Goal: Task Accomplishment & Management: Manage account settings

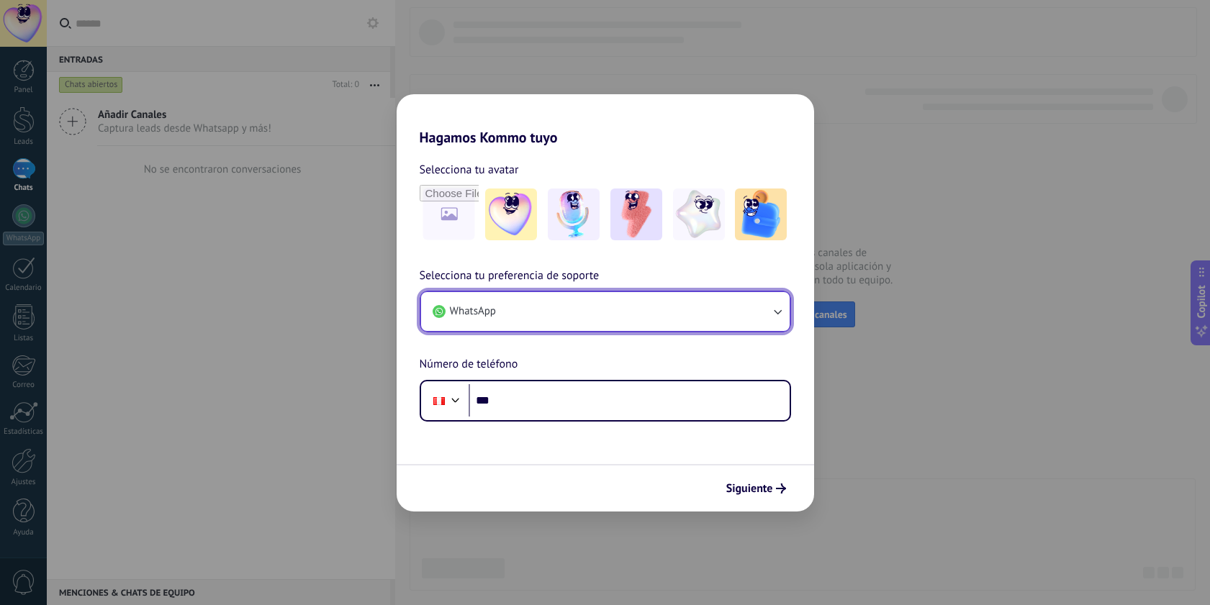
click at [644, 318] on button "WhatsApp" at bounding box center [605, 311] width 369 height 39
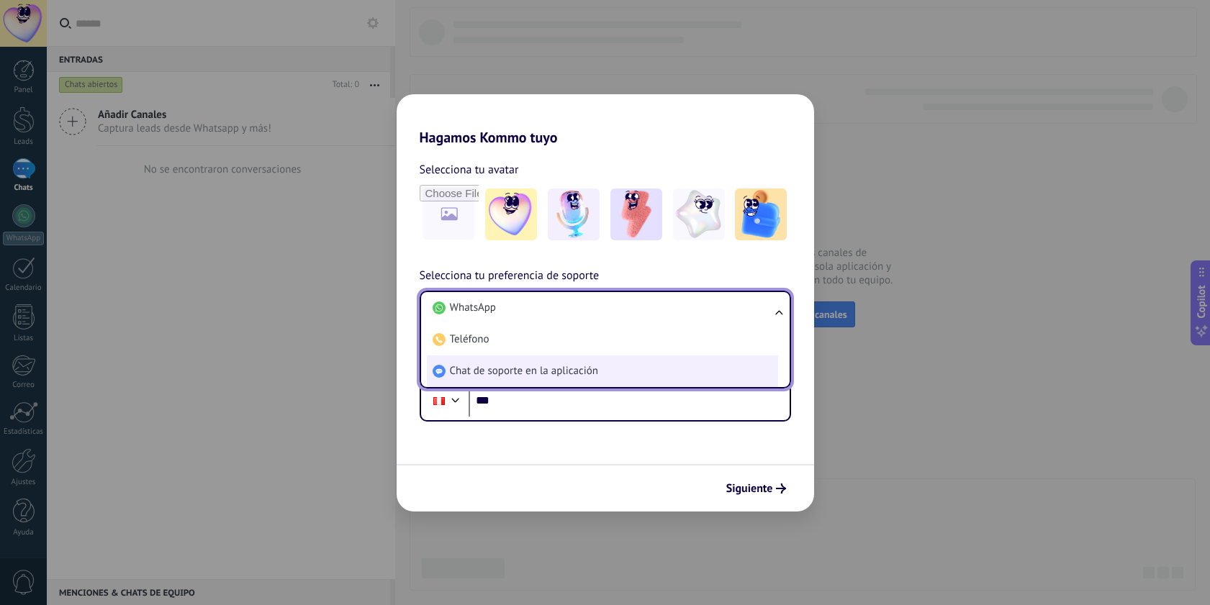
click at [565, 364] on li "Chat de soporte en la aplicación" at bounding box center [602, 372] width 351 height 32
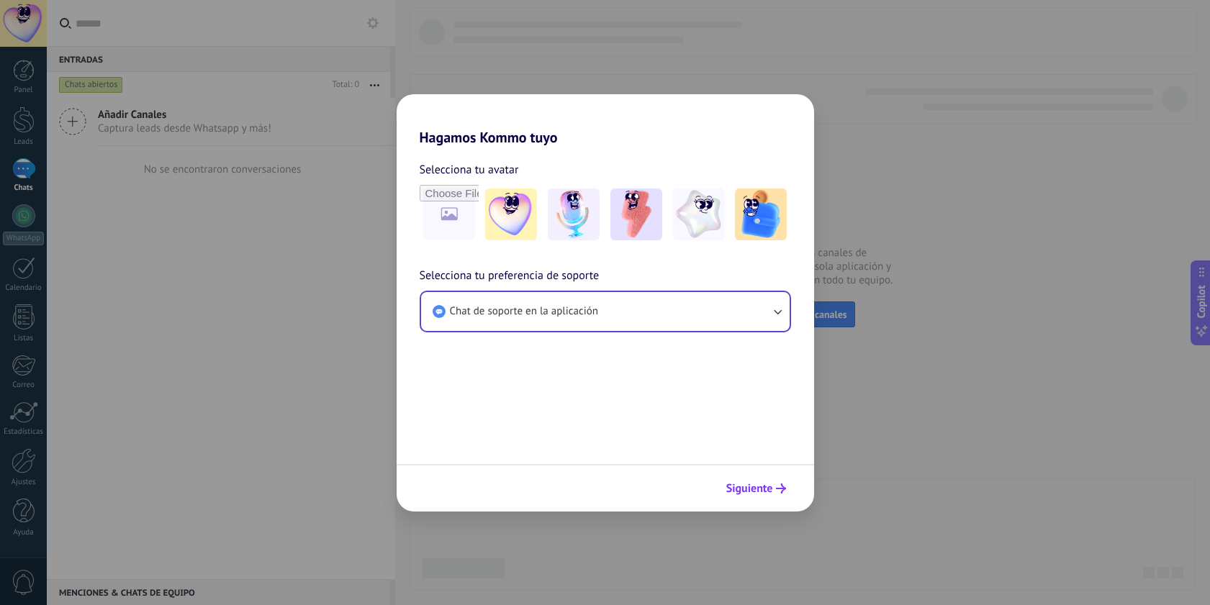
click at [756, 492] on span "Siguiente" at bounding box center [749, 489] width 47 height 10
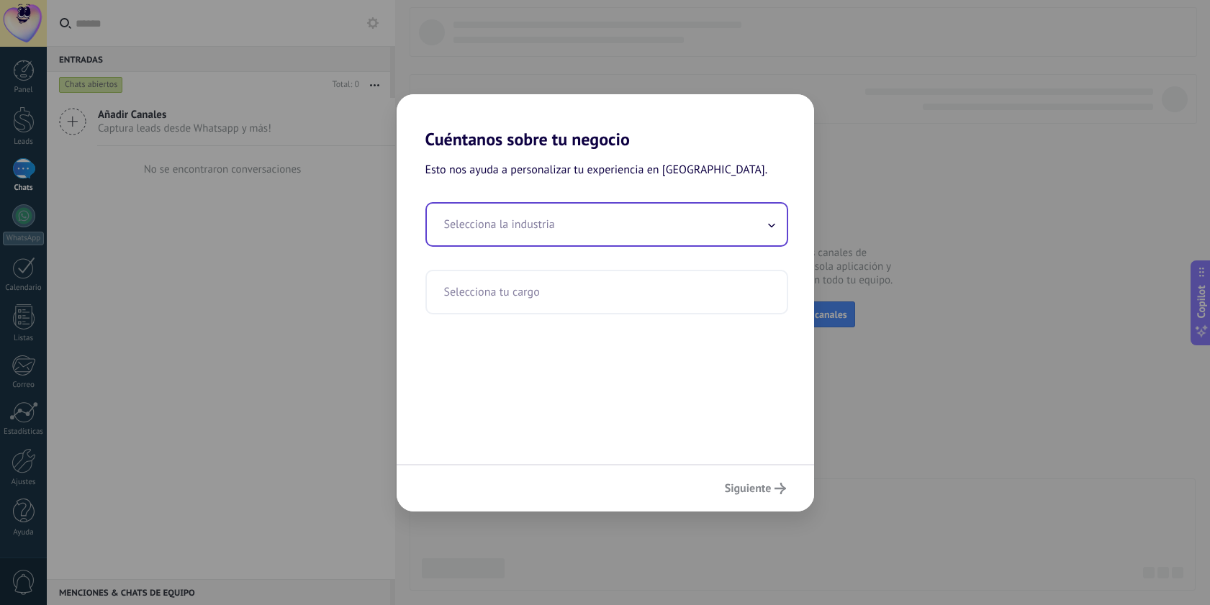
click at [591, 225] on input "text" at bounding box center [607, 225] width 360 height 42
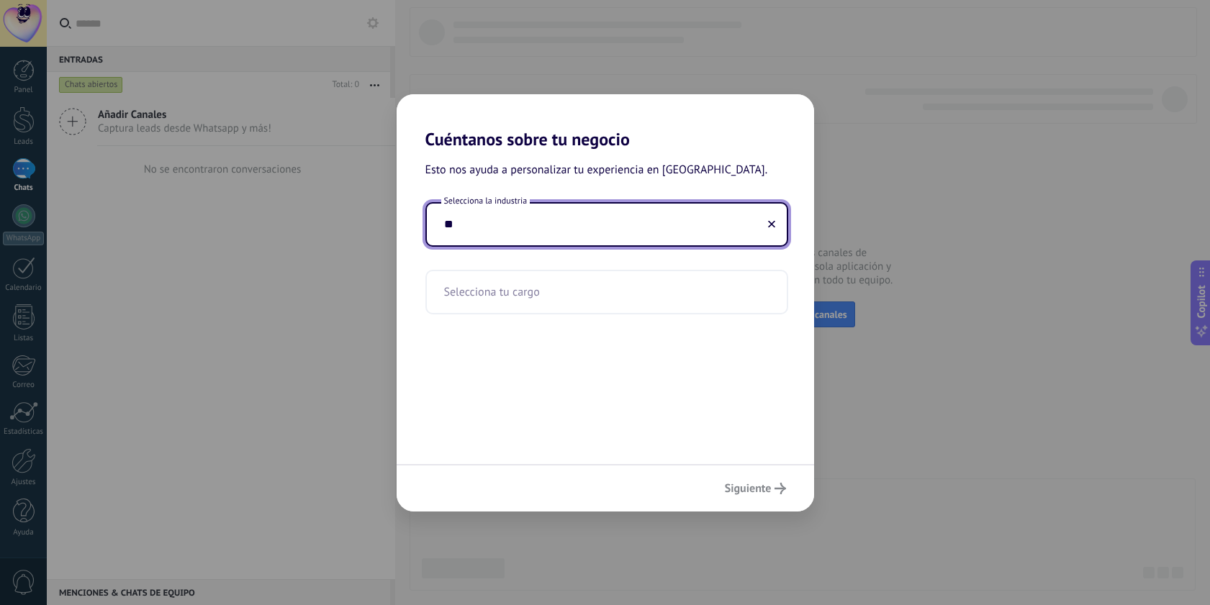
type input "*"
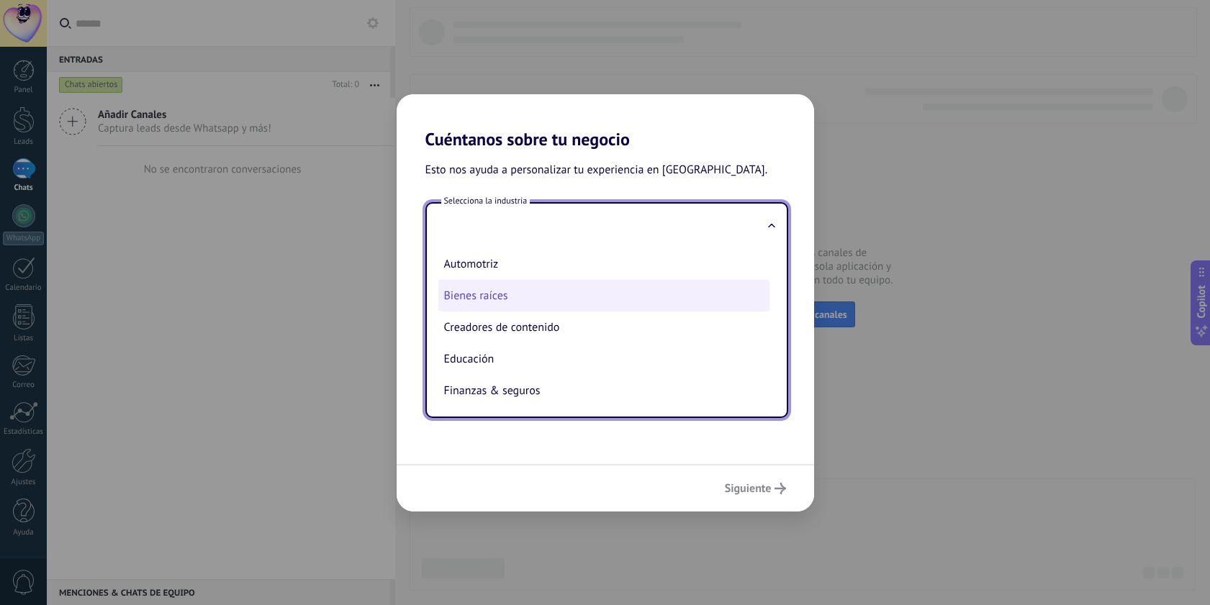
click at [591, 309] on li "Bienes raíces" at bounding box center [603, 296] width 331 height 32
type input "**********"
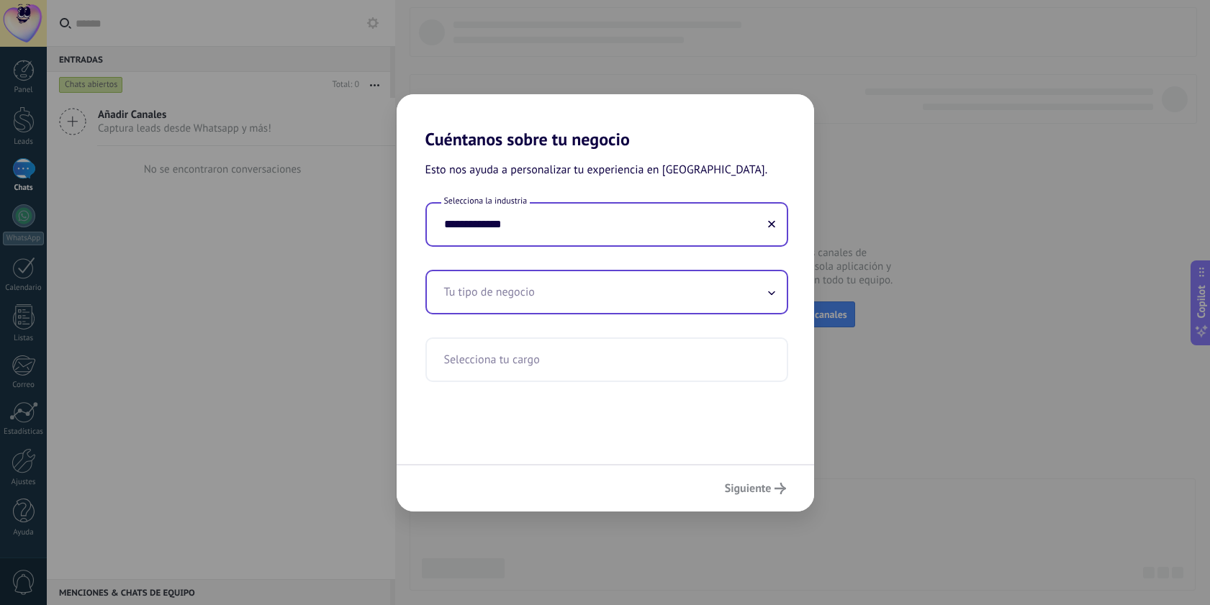
click at [609, 302] on input "text" at bounding box center [607, 292] width 360 height 42
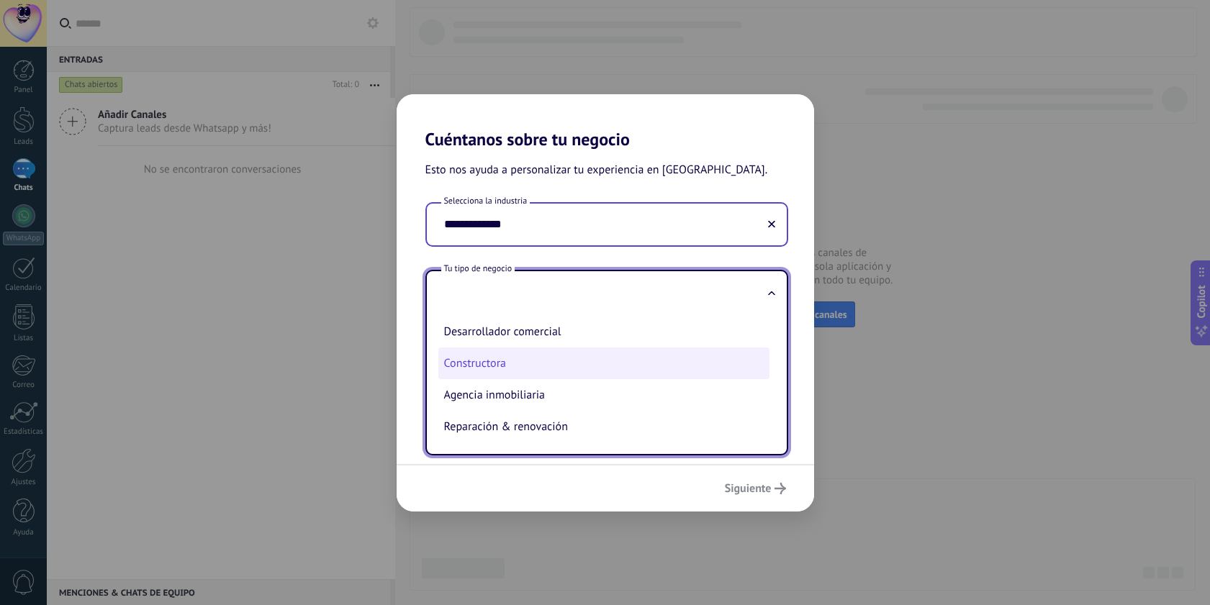
click at [548, 370] on li "Constructora" at bounding box center [603, 364] width 331 height 32
type input "**********"
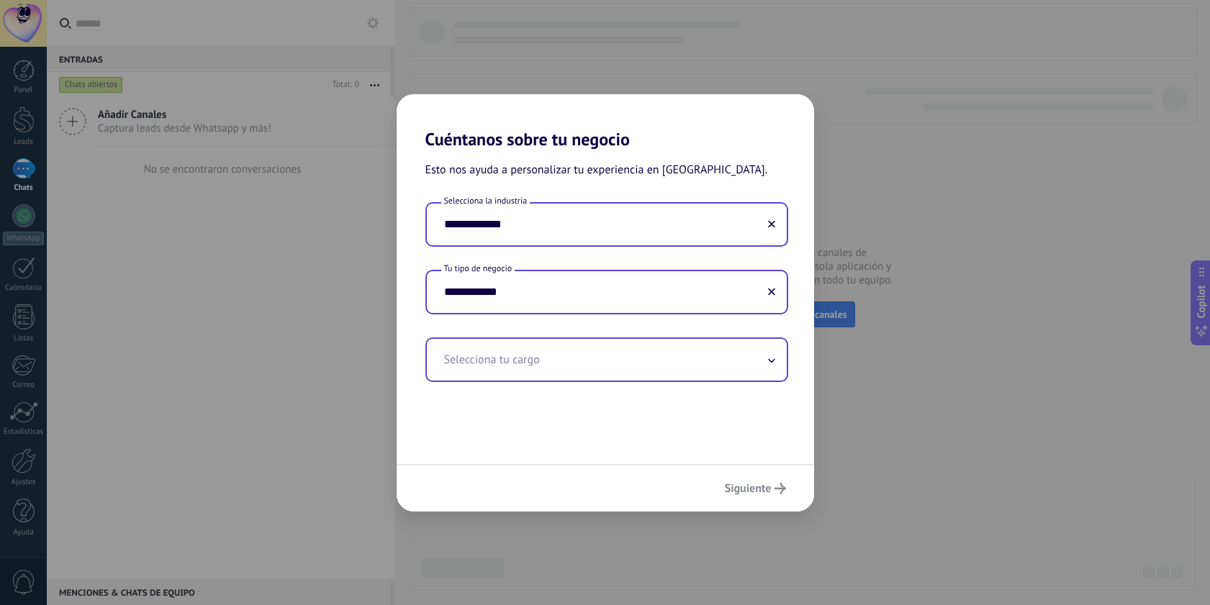
click at [564, 367] on input "text" at bounding box center [607, 360] width 360 height 42
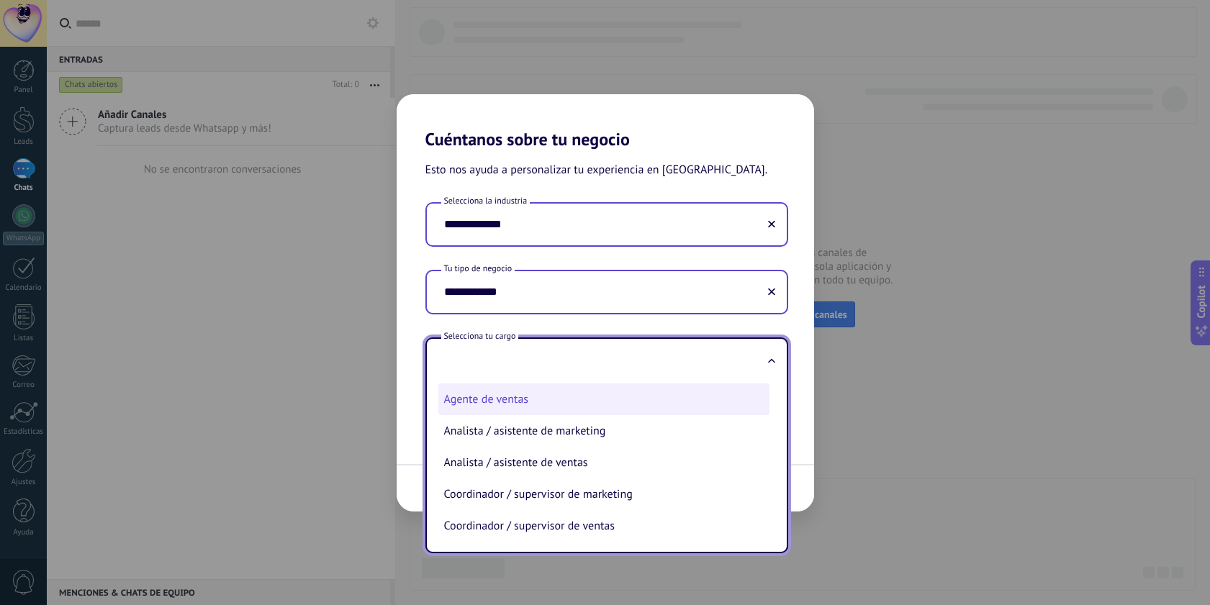
click at [518, 402] on li "Agente de ventas" at bounding box center [603, 400] width 331 height 32
type input "**********"
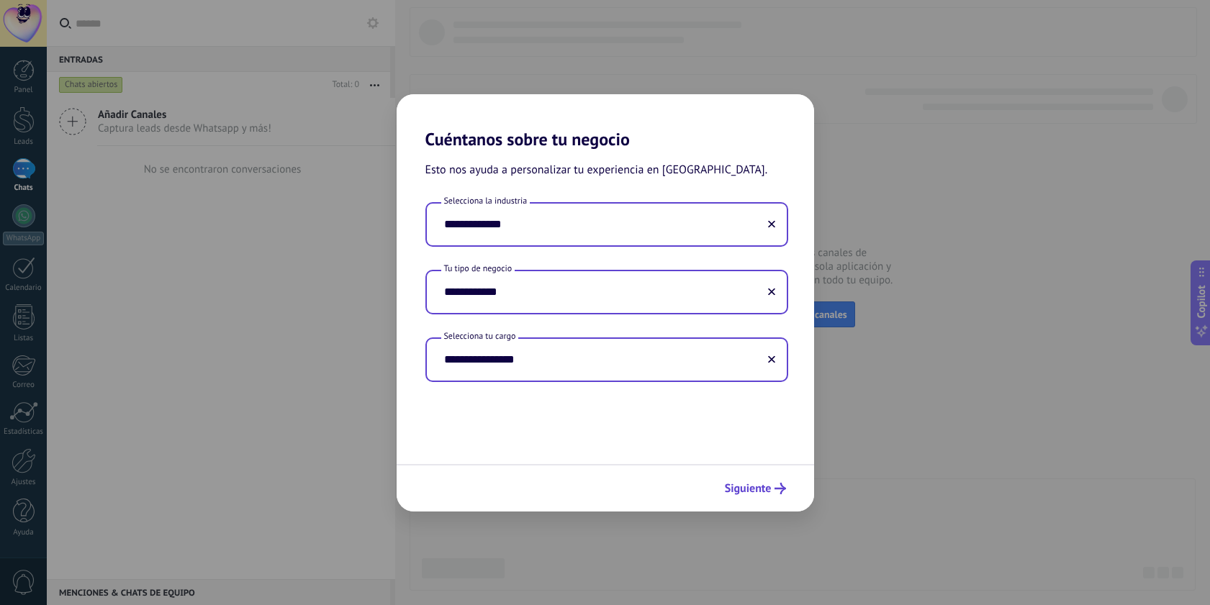
click at [751, 489] on span "Siguiente" at bounding box center [748, 489] width 47 height 10
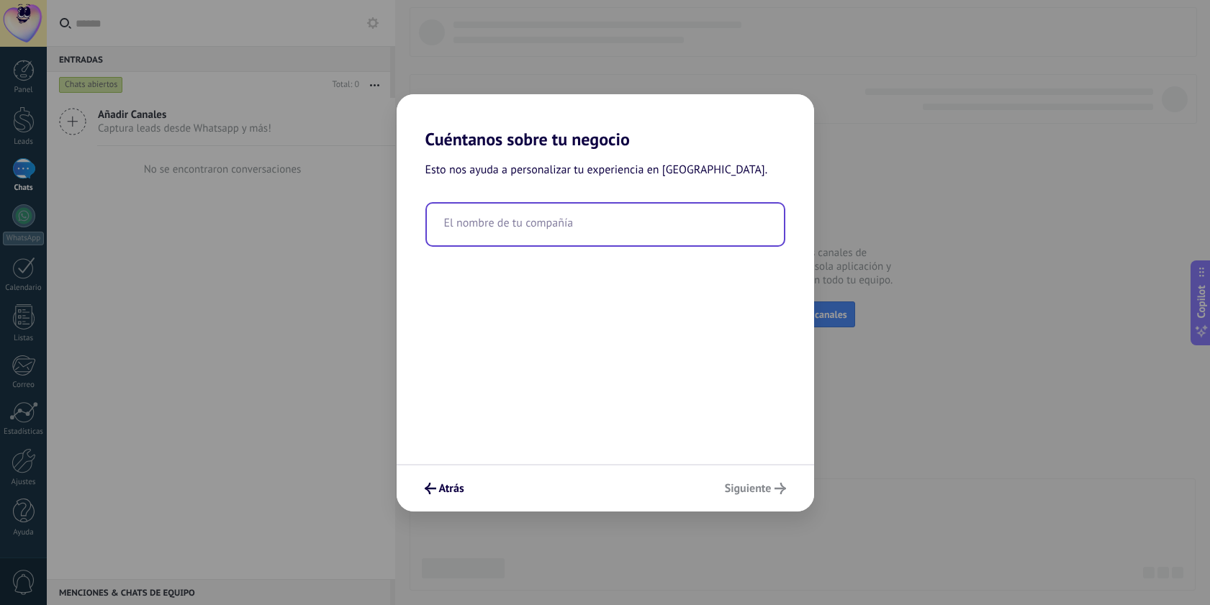
click at [563, 218] on input "text" at bounding box center [605, 225] width 357 height 42
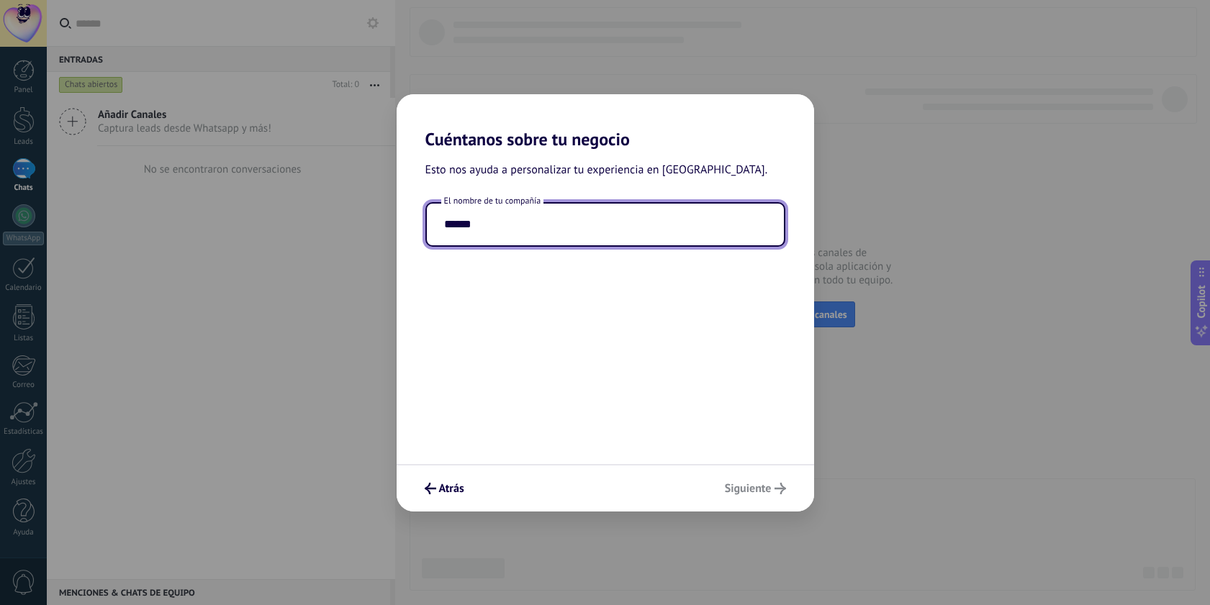
type input "******"
click at [739, 474] on div "Atrás Siguiente" at bounding box center [605, 488] width 417 height 48
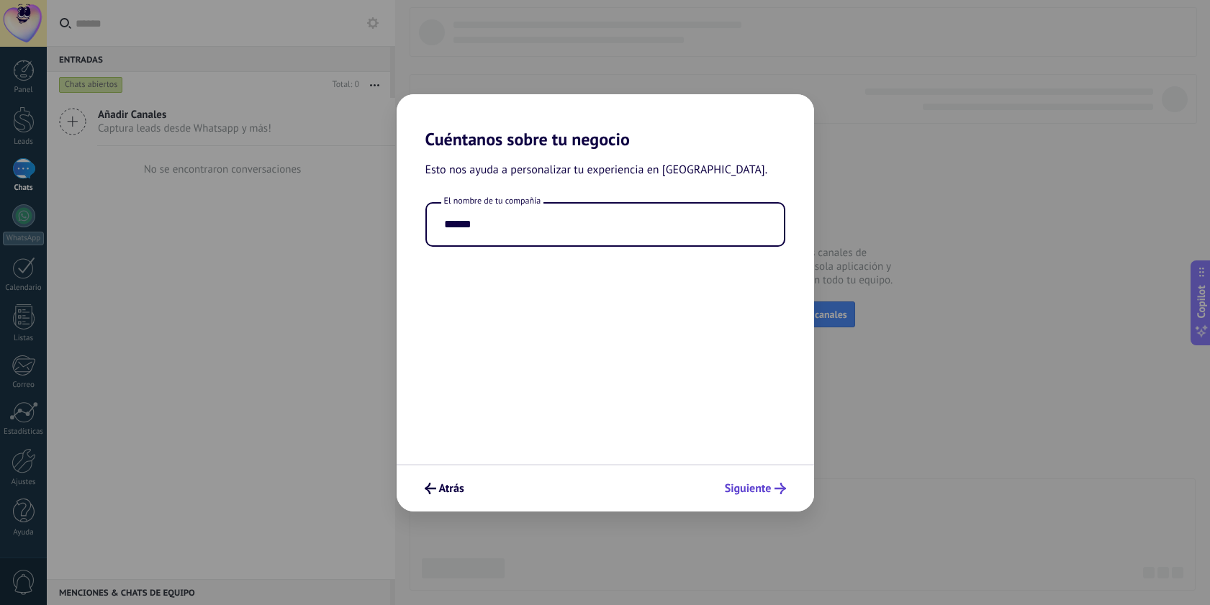
click at [745, 496] on button "Siguiente" at bounding box center [755, 489] width 74 height 24
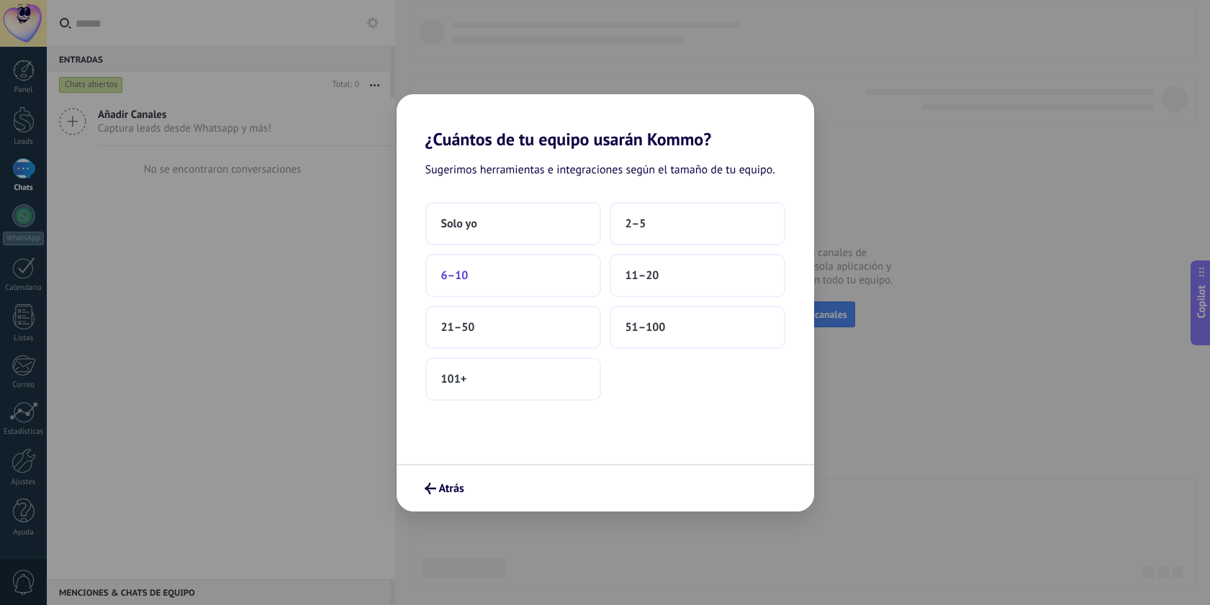
click at [496, 280] on button "6–10" at bounding box center [513, 275] width 176 height 43
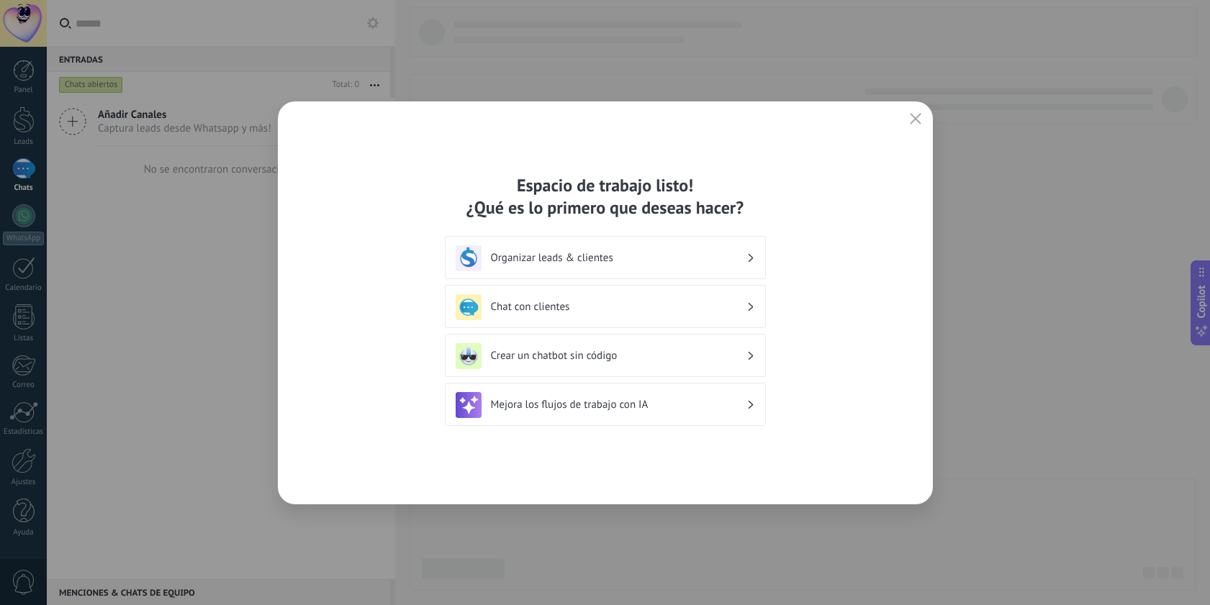
click at [637, 259] on h3 "Organizar leads & clientes" at bounding box center [619, 258] width 256 height 14
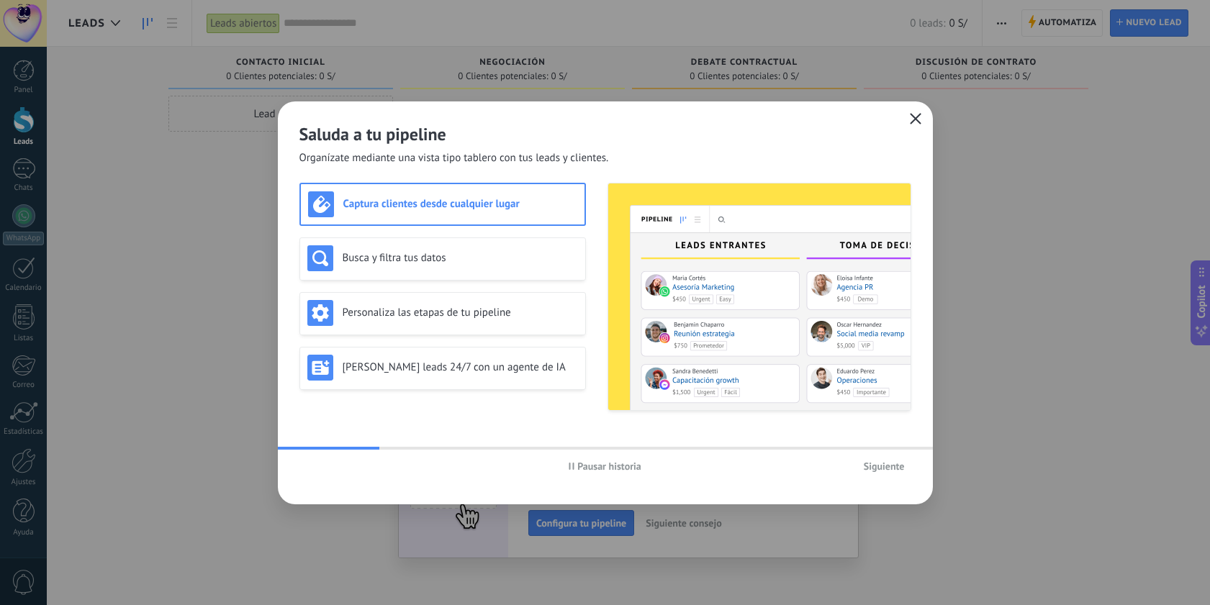
click at [919, 117] on icon "button" at bounding box center [916, 119] width 12 height 12
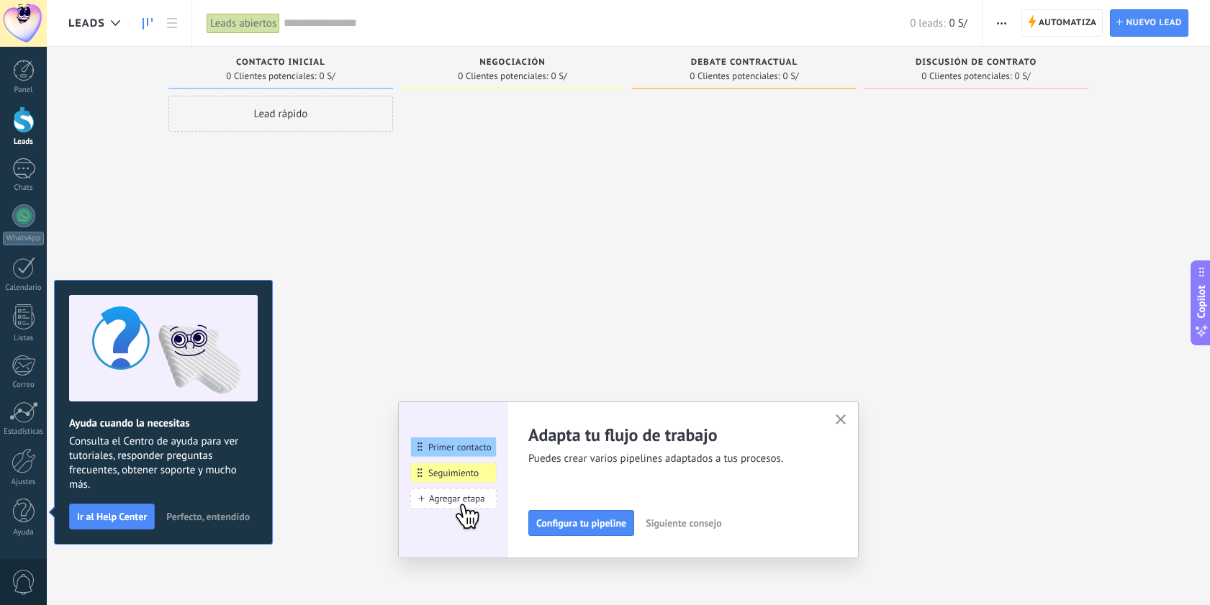
click at [192, 520] on span "Perfecto, entendido" at bounding box center [207, 517] width 83 height 10
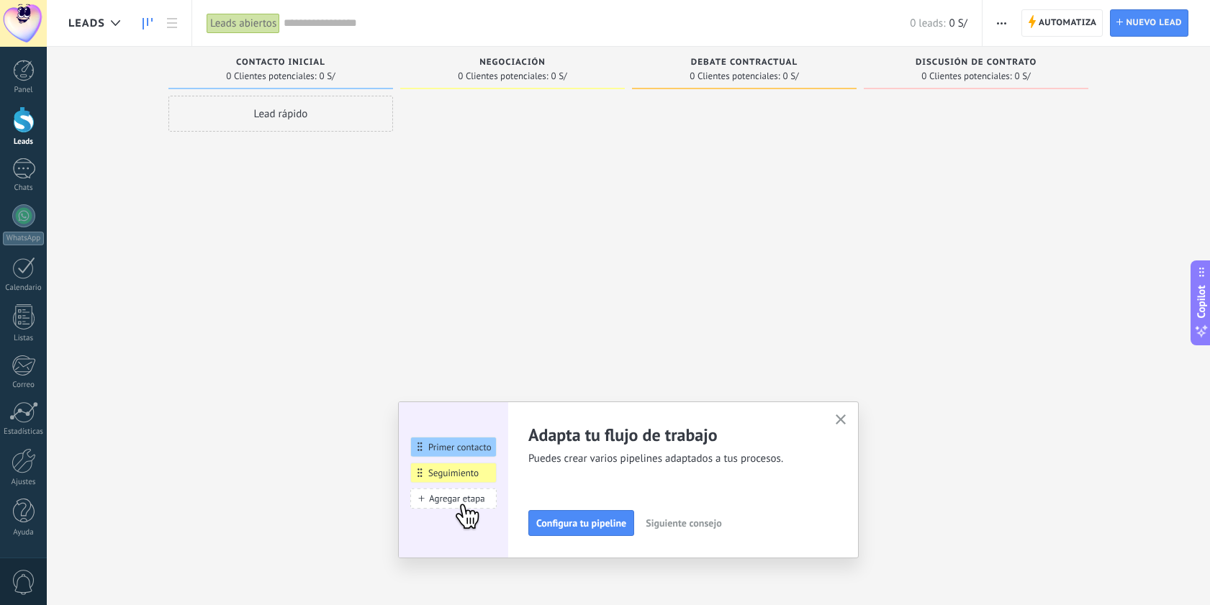
click at [843, 410] on div "Adapta tu flujo de trabajo Puedes crear varios pipelines adaptados a tus proces…" at bounding box center [628, 480] width 461 height 157
click at [843, 428] on button "button" at bounding box center [841, 420] width 18 height 19
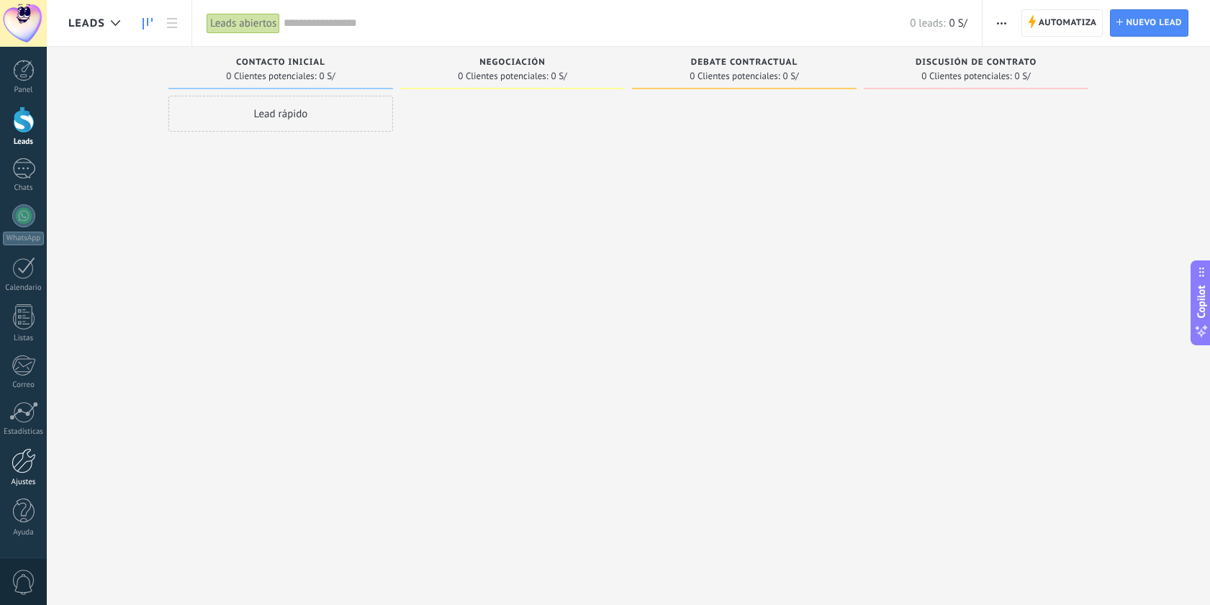
click at [27, 456] on div at bounding box center [24, 460] width 24 height 25
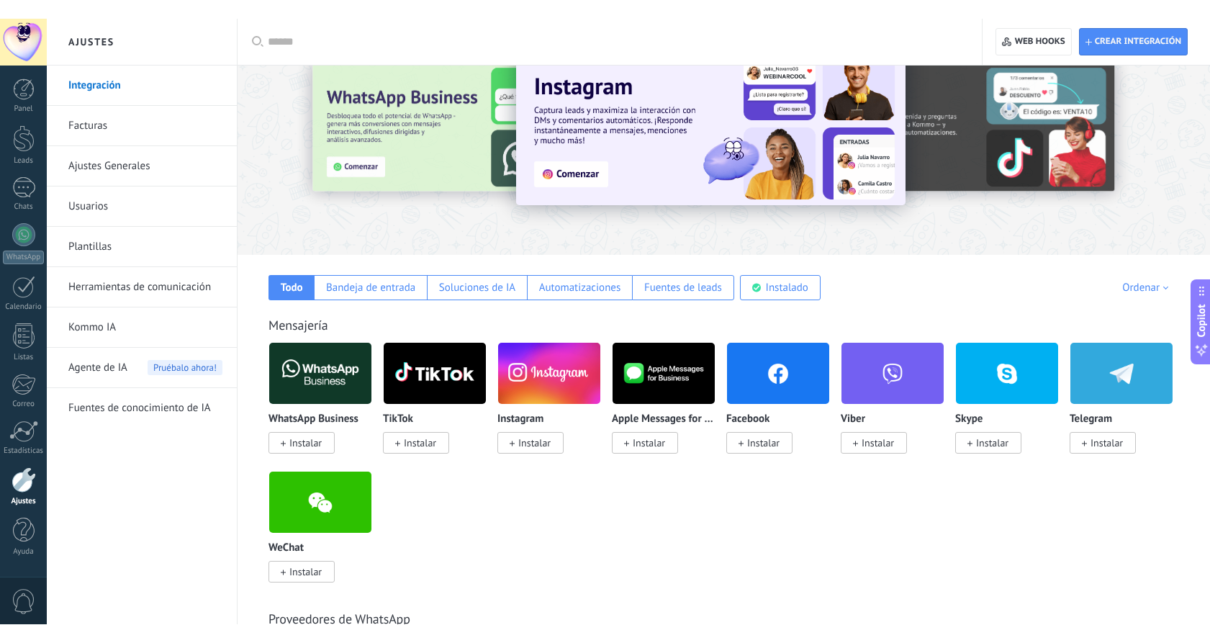
scroll to position [70, 0]
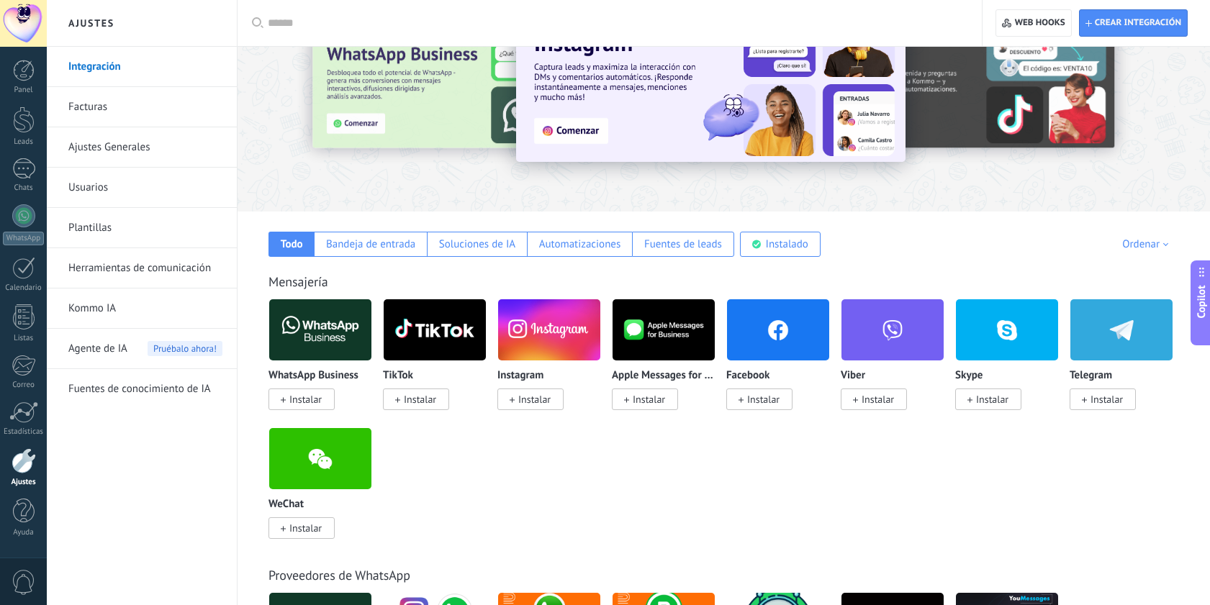
click at [759, 402] on span "Instalar" at bounding box center [763, 399] width 32 height 13
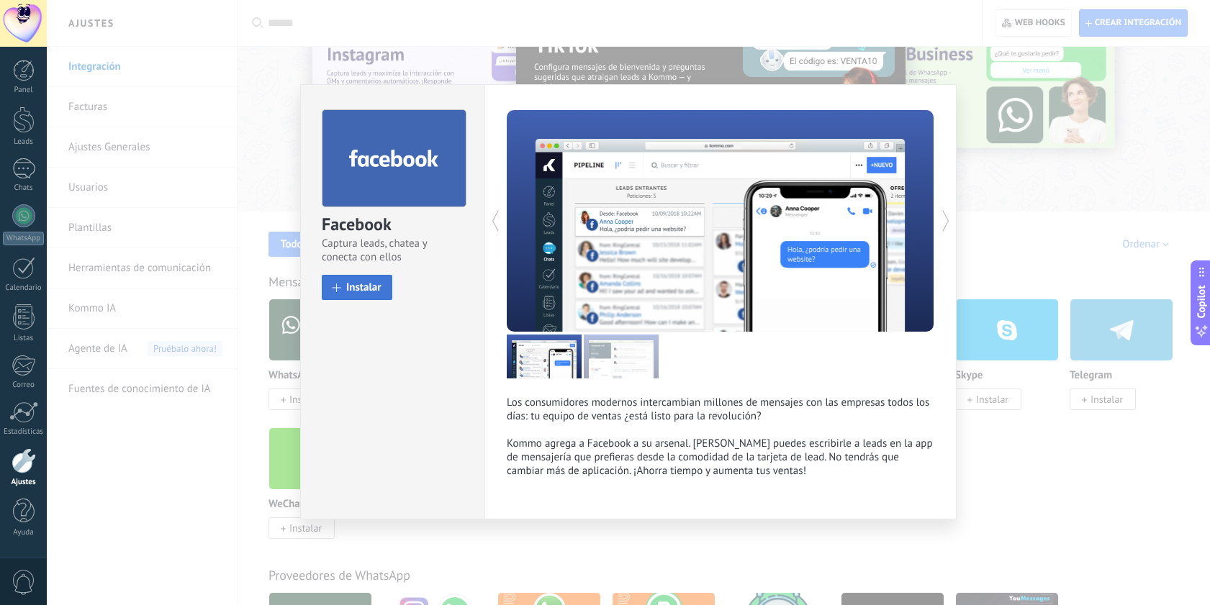
click at [370, 289] on span "Instalar" at bounding box center [363, 287] width 35 height 11
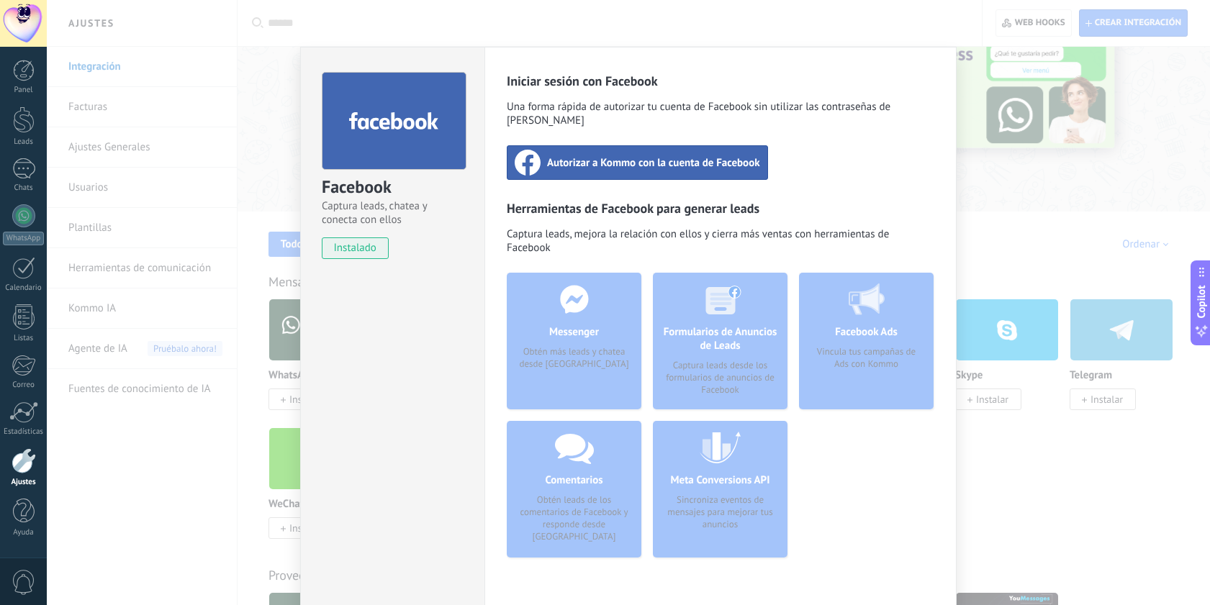
click at [631, 155] on span "Autorizar a Kommo con la cuenta de Facebook" at bounding box center [653, 162] width 213 height 14
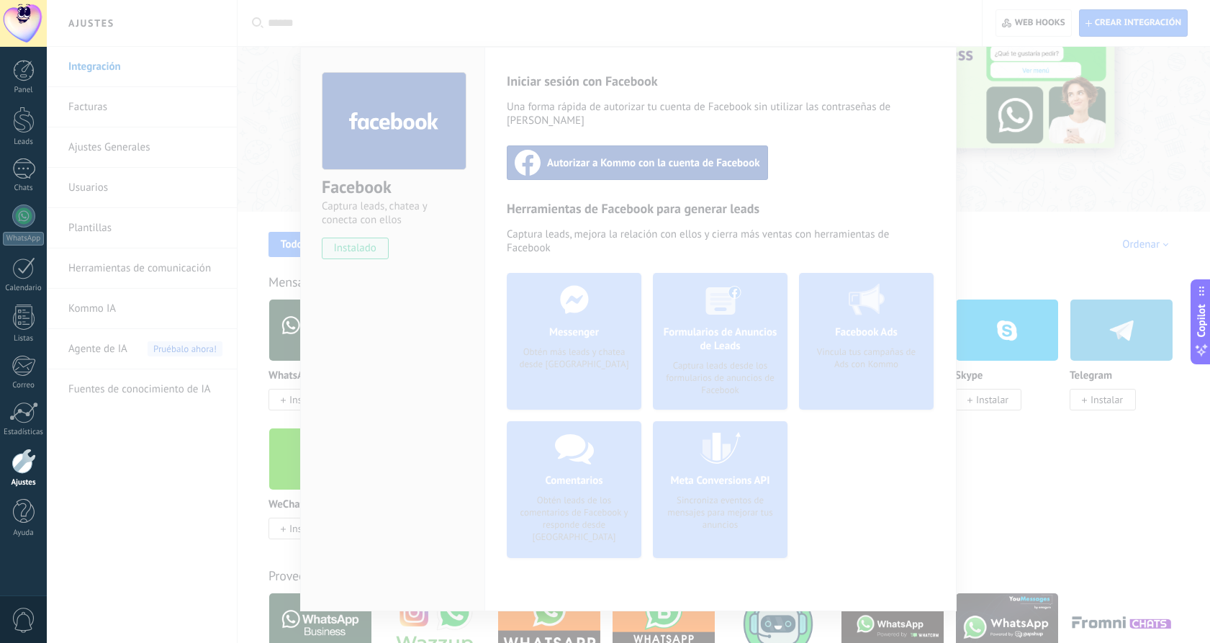
click at [469, 72] on div at bounding box center [628, 321] width 1163 height 643
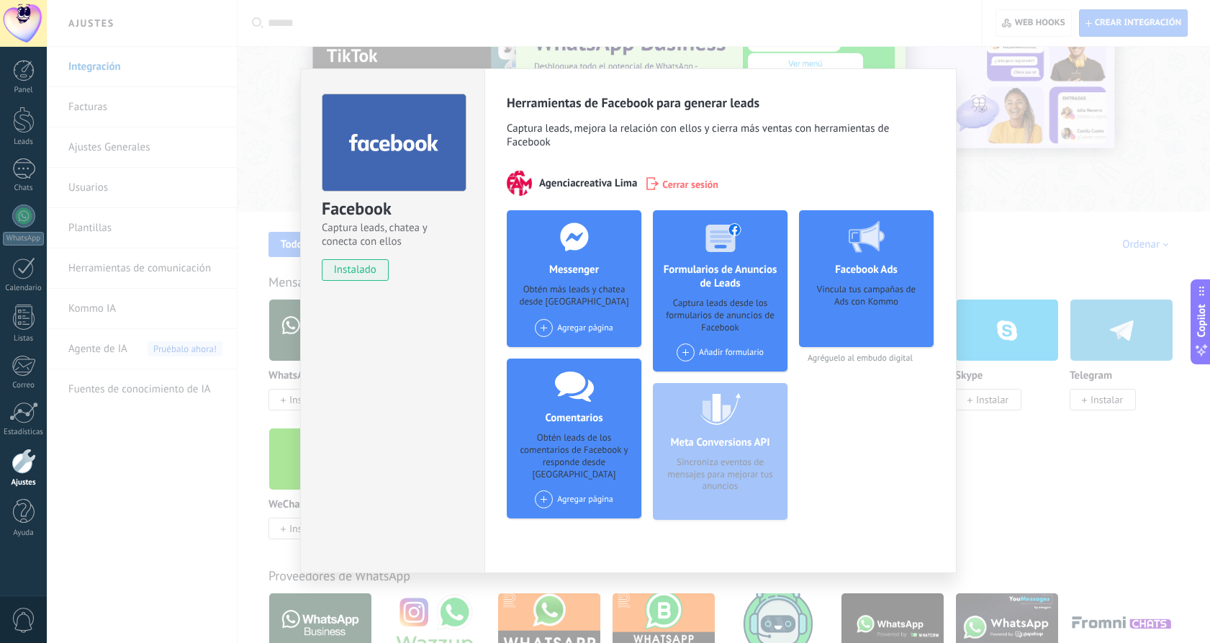
click at [1091, 351] on div "Facebook Captura leads, chatea y conecta con ellos instalado Desinstalar Herram…" at bounding box center [628, 321] width 1163 height 643
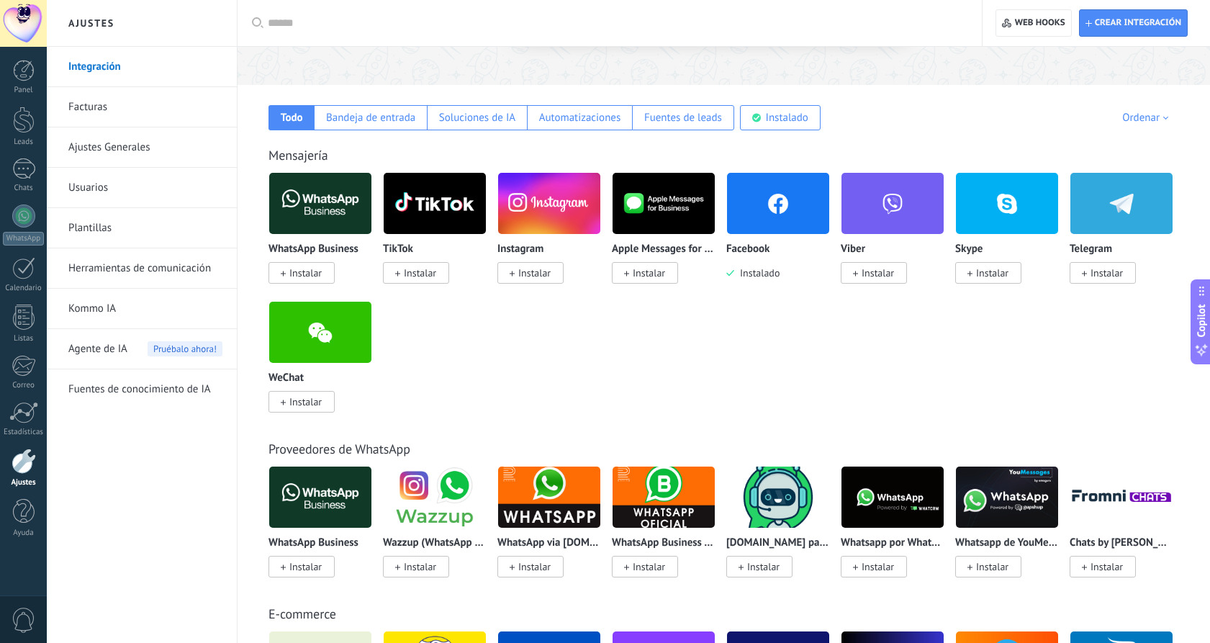
scroll to position [197, 0]
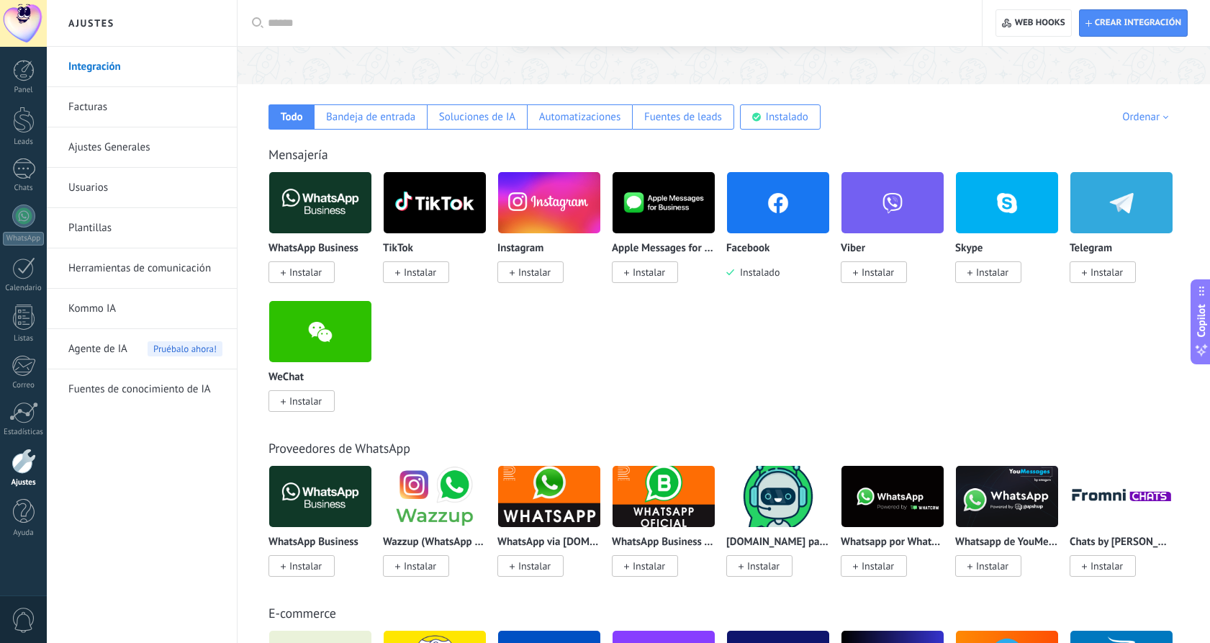
click at [764, 220] on img at bounding box center [778, 203] width 102 height 70
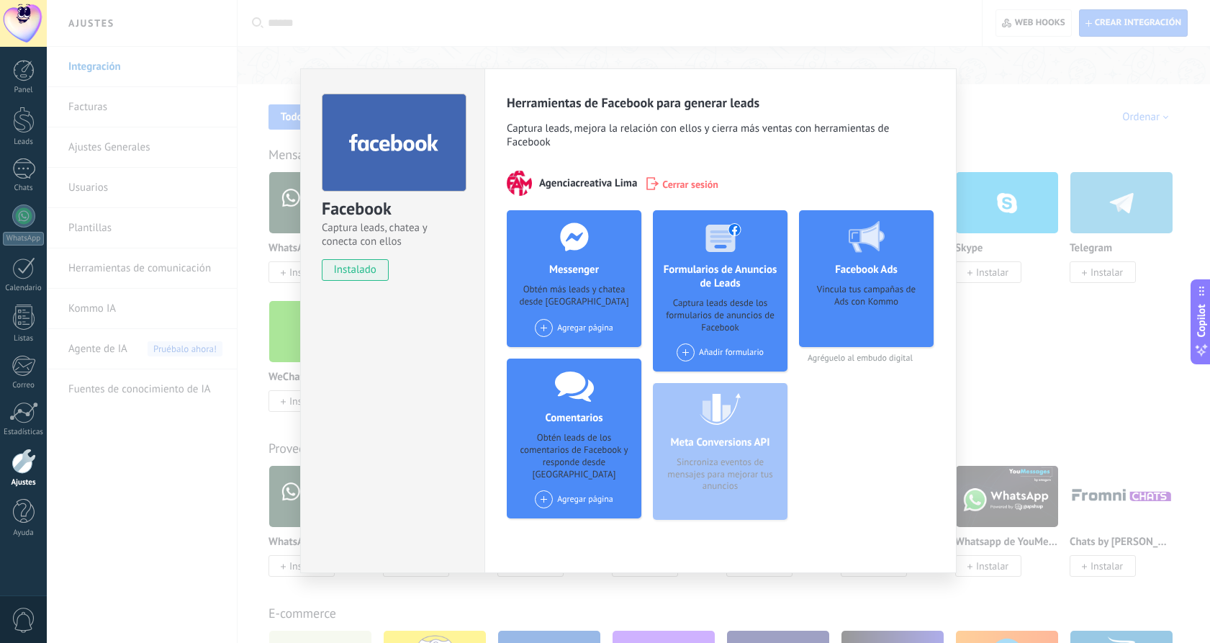
click at [546, 334] on span at bounding box center [544, 328] width 18 height 18
click at [565, 350] on div "Gobesa Constructora & Inmobiliaria" at bounding box center [615, 355] width 164 height 32
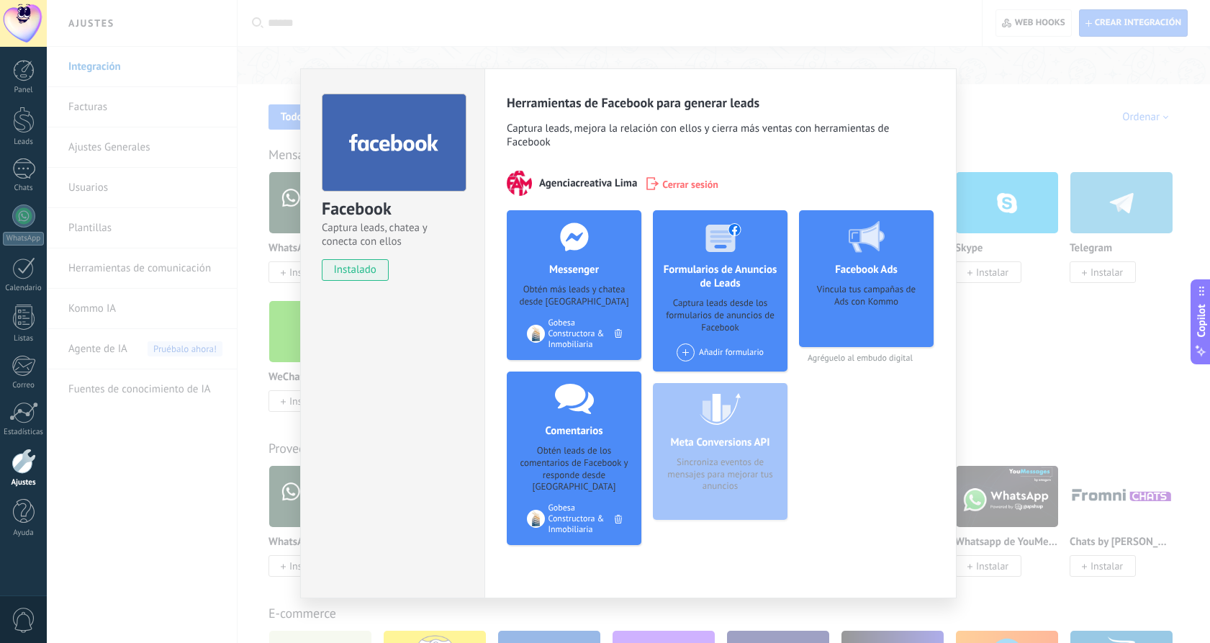
click at [690, 348] on span at bounding box center [686, 352] width 18 height 18
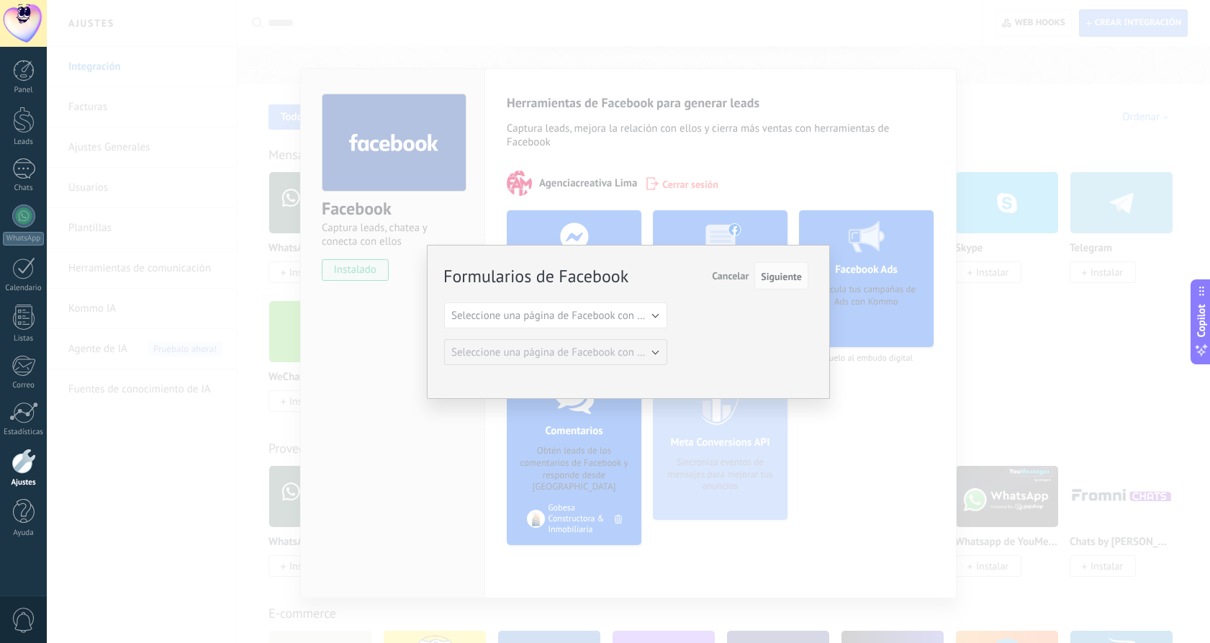
click at [664, 334] on div "Formularios de Facebook Siguiente Cancelar Seleccione una página de Facebook co…" at bounding box center [626, 313] width 364 height 101
click at [649, 323] on button "Seleccione una página de Facebook con formas" at bounding box center [555, 315] width 223 height 26
click at [726, 275] on span "Cancelar" at bounding box center [730, 275] width 37 height 13
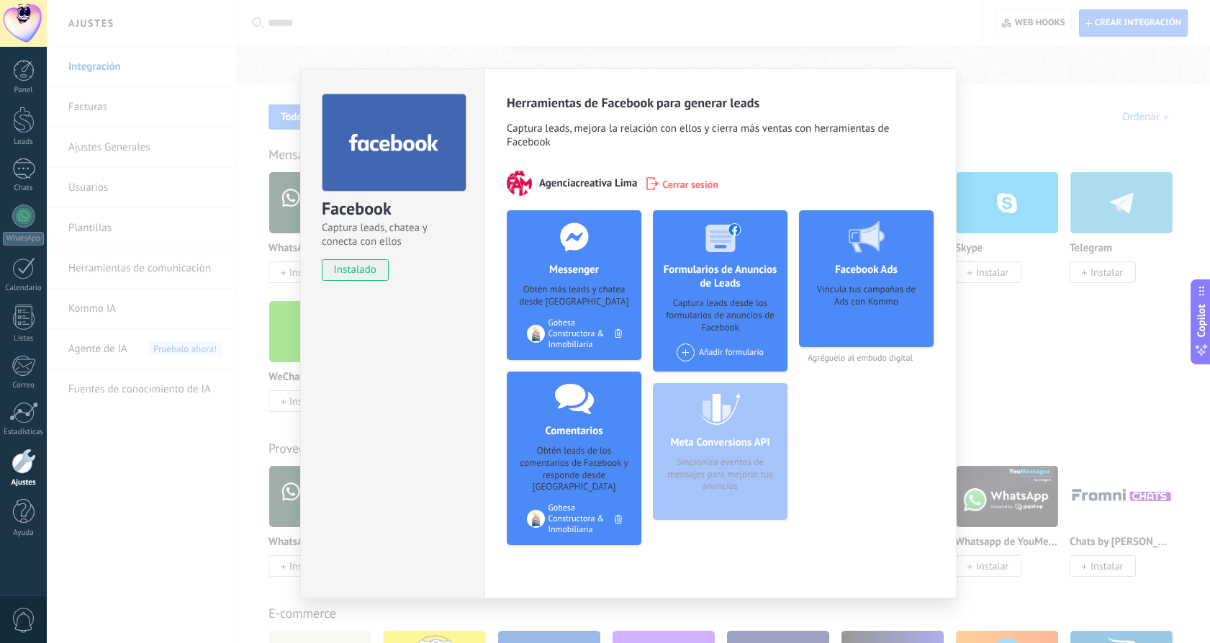
click at [1082, 266] on div "Facebook Captura leads, chatea y conecta con ellos instalado Desinstalar Herram…" at bounding box center [628, 321] width 1163 height 643
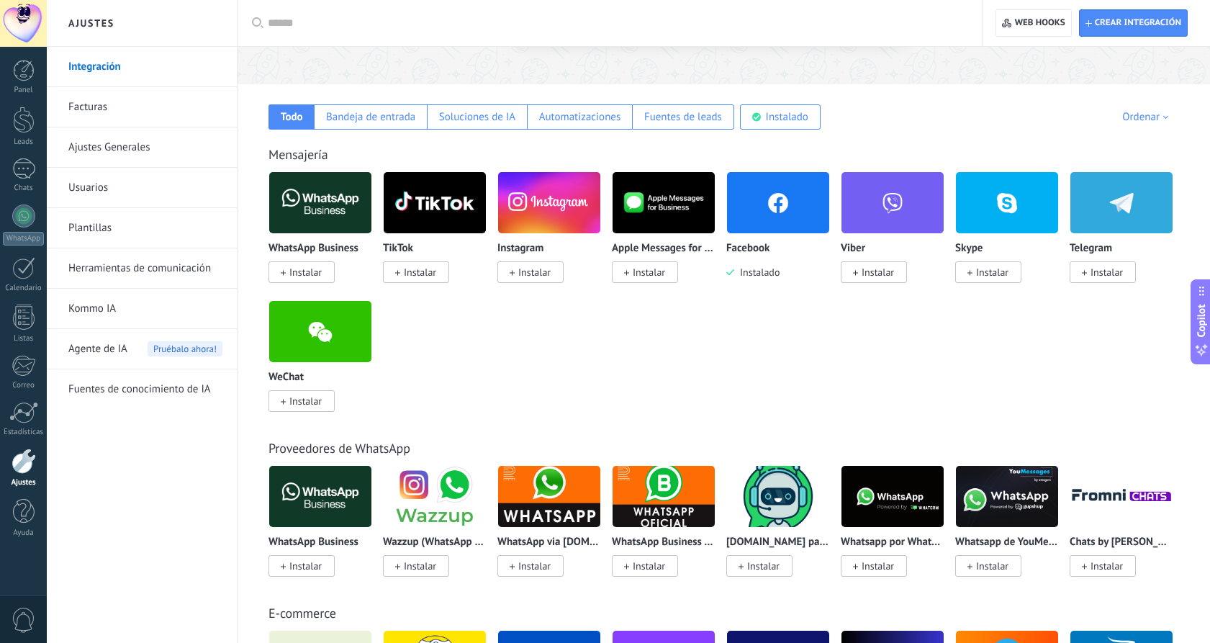
click at [531, 270] on span "Instalar" at bounding box center [534, 272] width 32 height 13
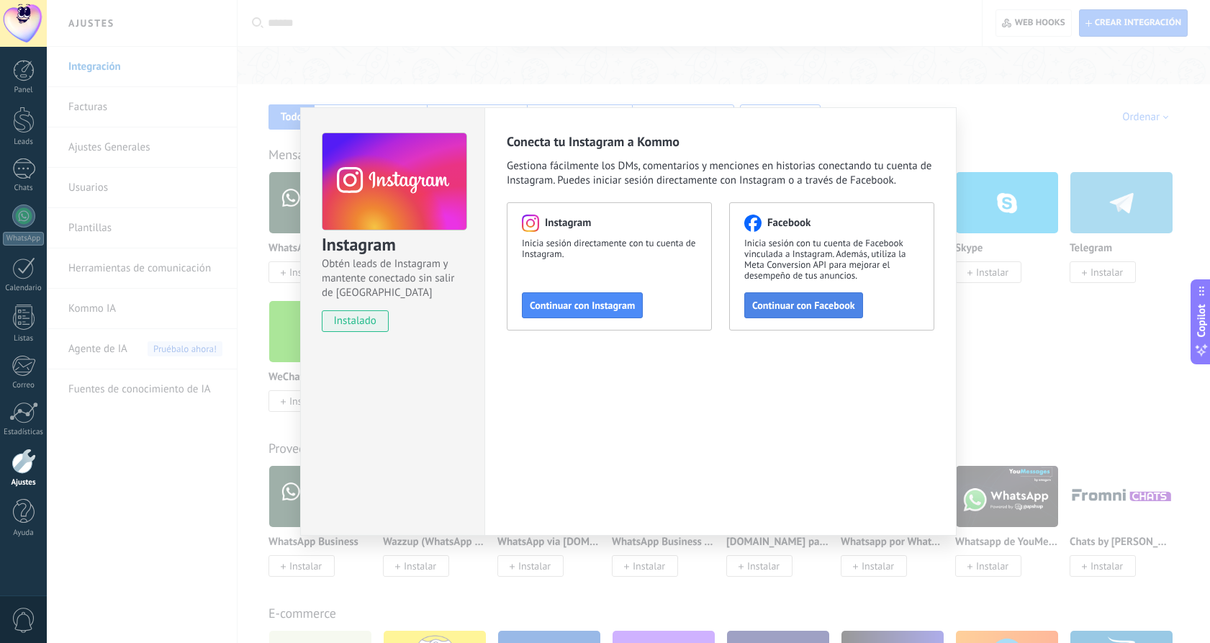
click at [791, 310] on span "Continuar con Facebook" at bounding box center [803, 305] width 103 height 10
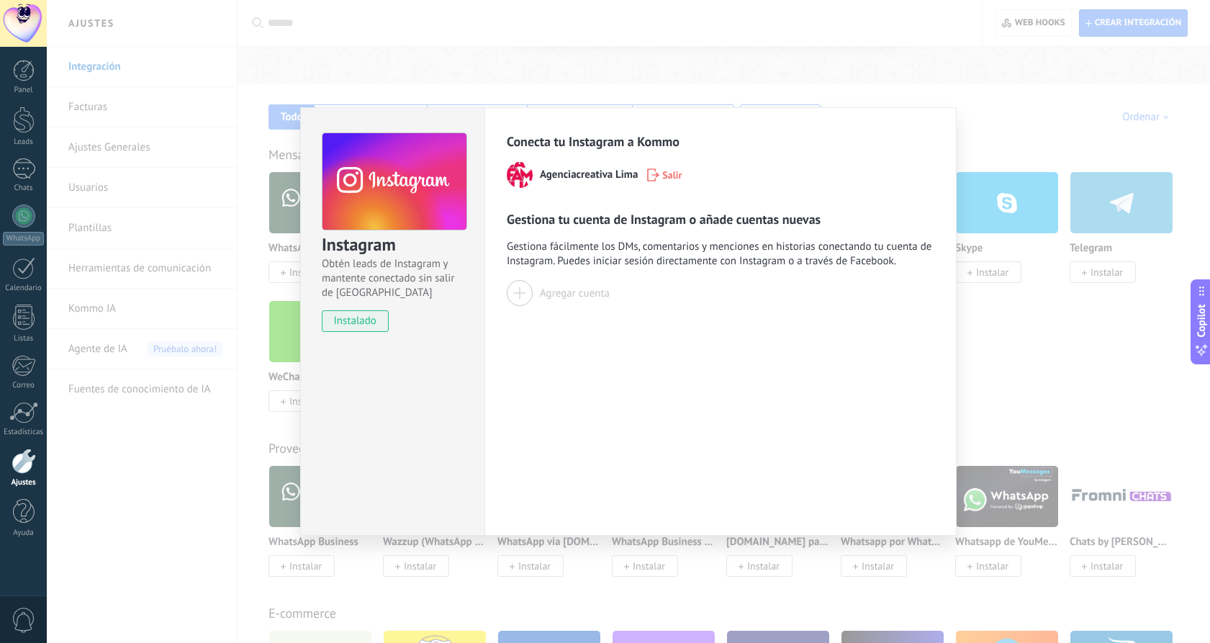
click at [528, 294] on div at bounding box center [520, 293] width 26 height 26
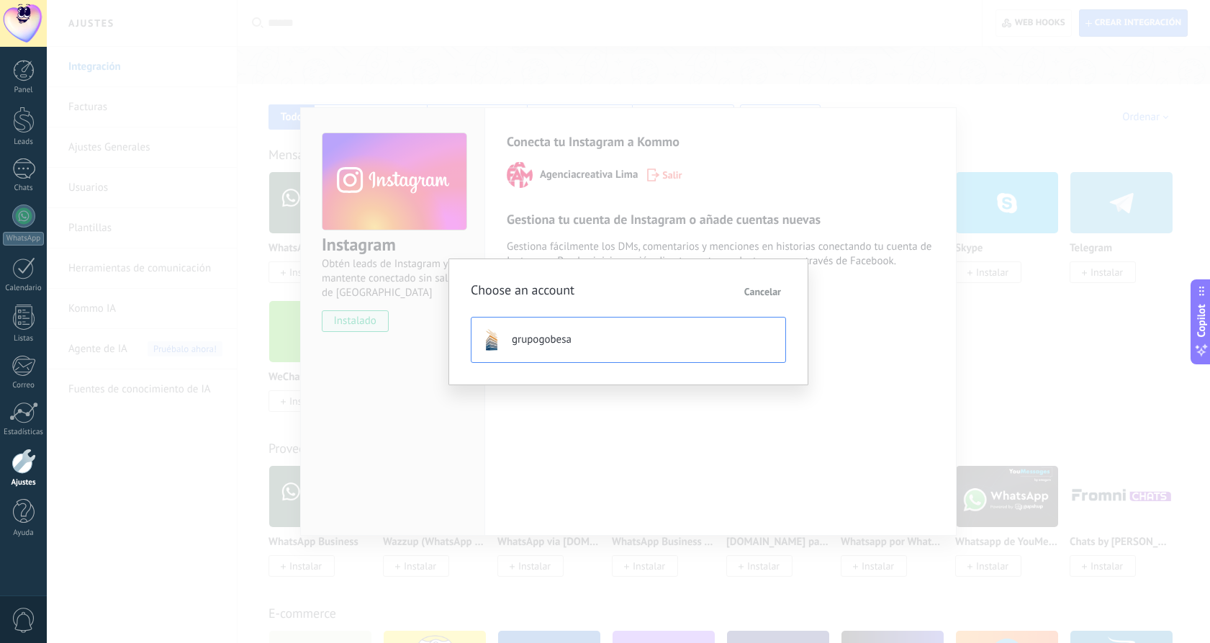
click at [582, 343] on button "grupogobesa" at bounding box center [628, 340] width 315 height 46
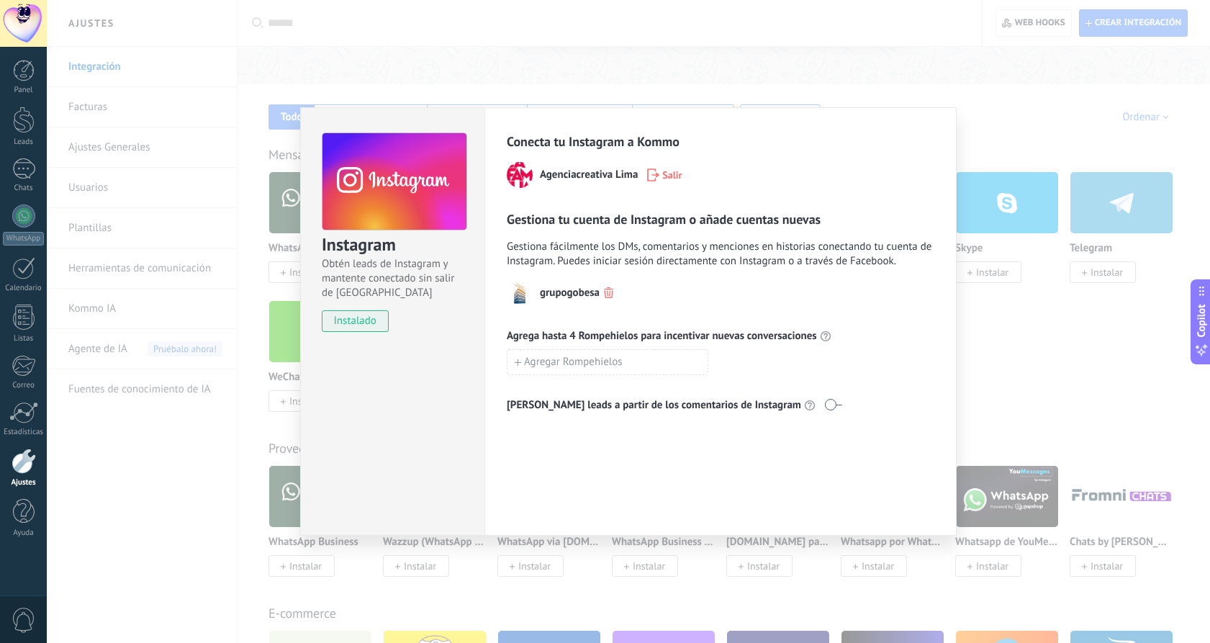
click at [1042, 226] on div "Instagram Obtén leads de Instagram y mantente conectado sin salir de Kommo inst…" at bounding box center [628, 321] width 1163 height 643
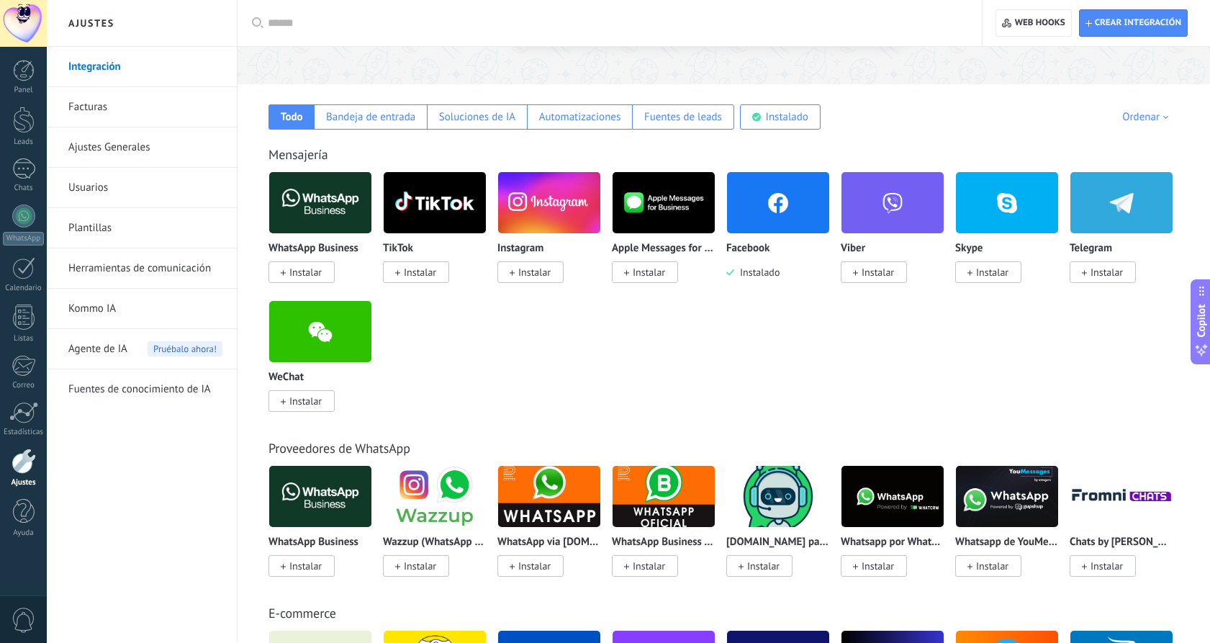
click at [302, 275] on span "Instalar" at bounding box center [305, 272] width 32 height 13
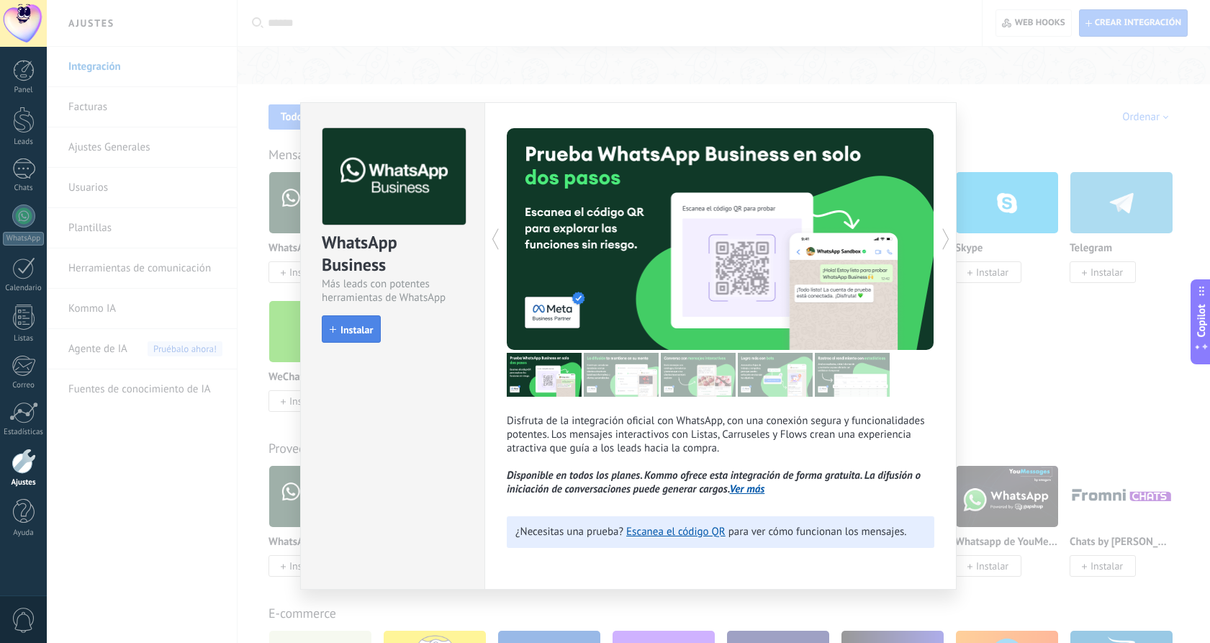
click at [346, 330] on span "Instalar" at bounding box center [356, 330] width 32 height 10
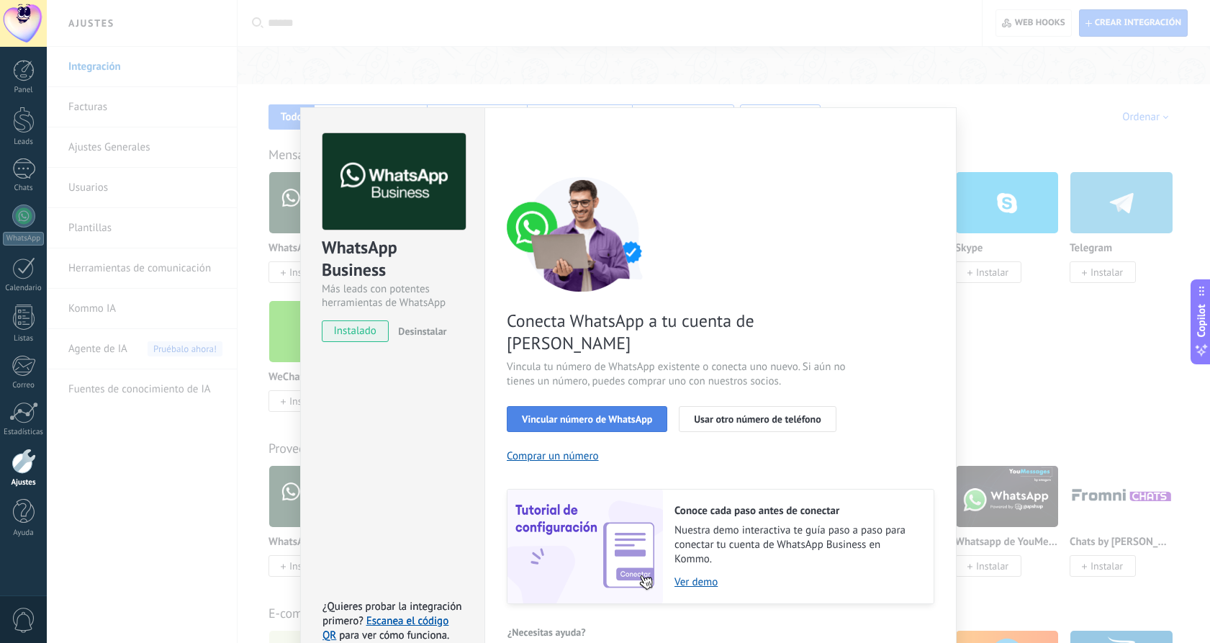
scroll to position [4, 0]
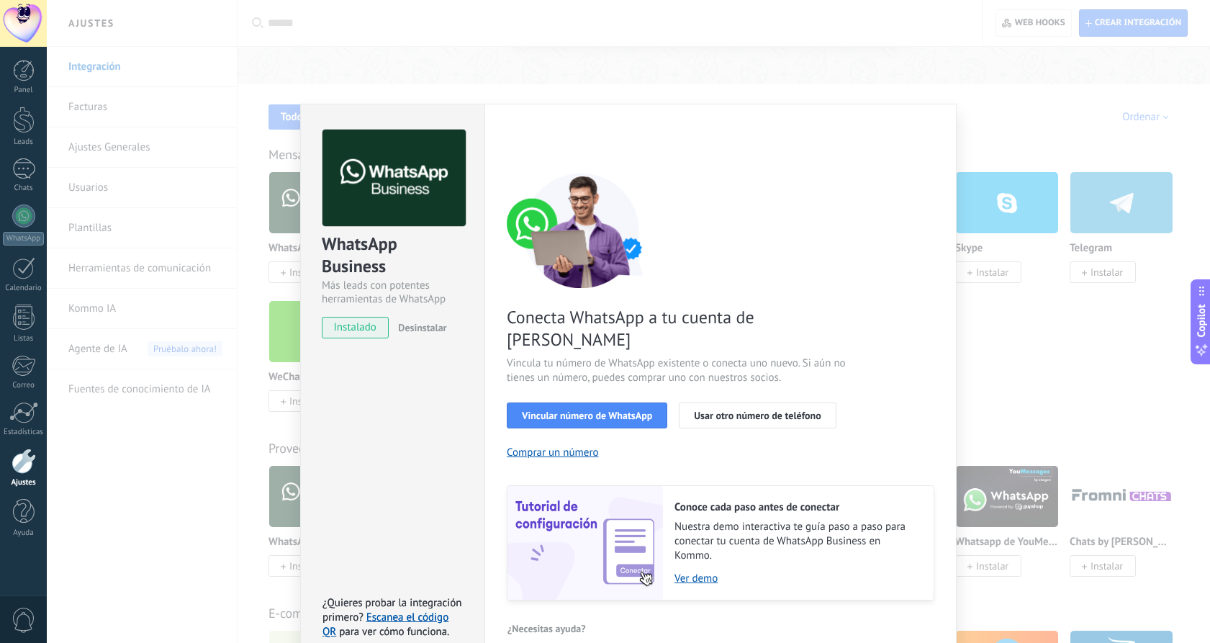
click at [1033, 344] on div "WhatsApp Business Más leads con potentes herramientas de WhatsApp instalado Des…" at bounding box center [628, 321] width 1163 height 643
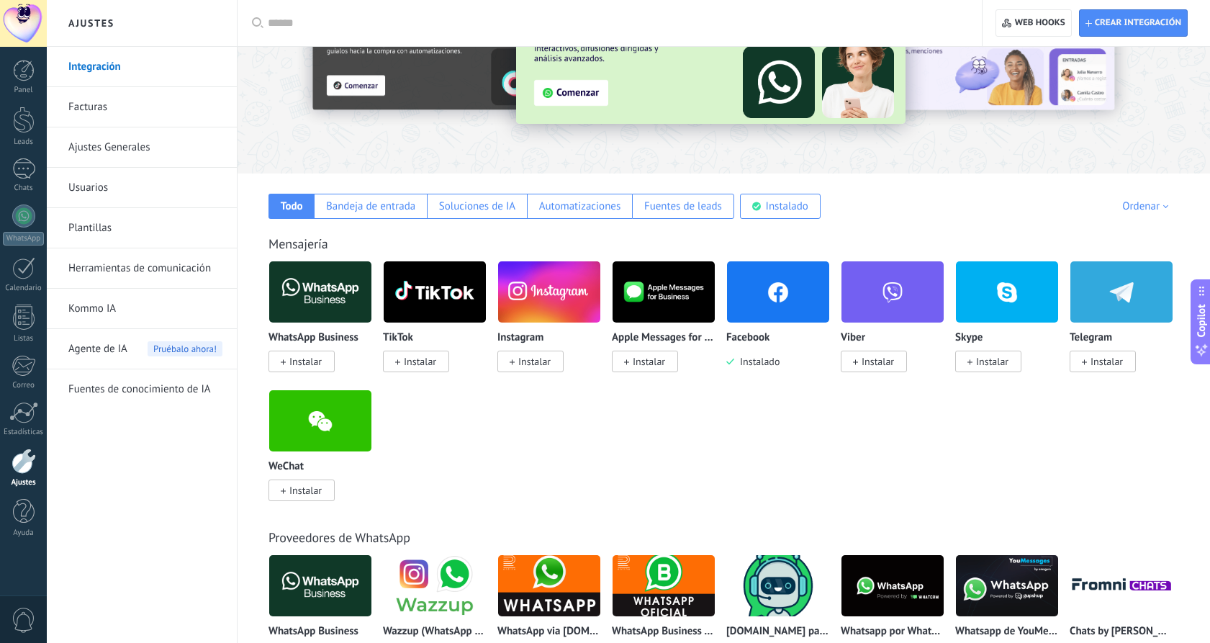
scroll to position [53, 0]
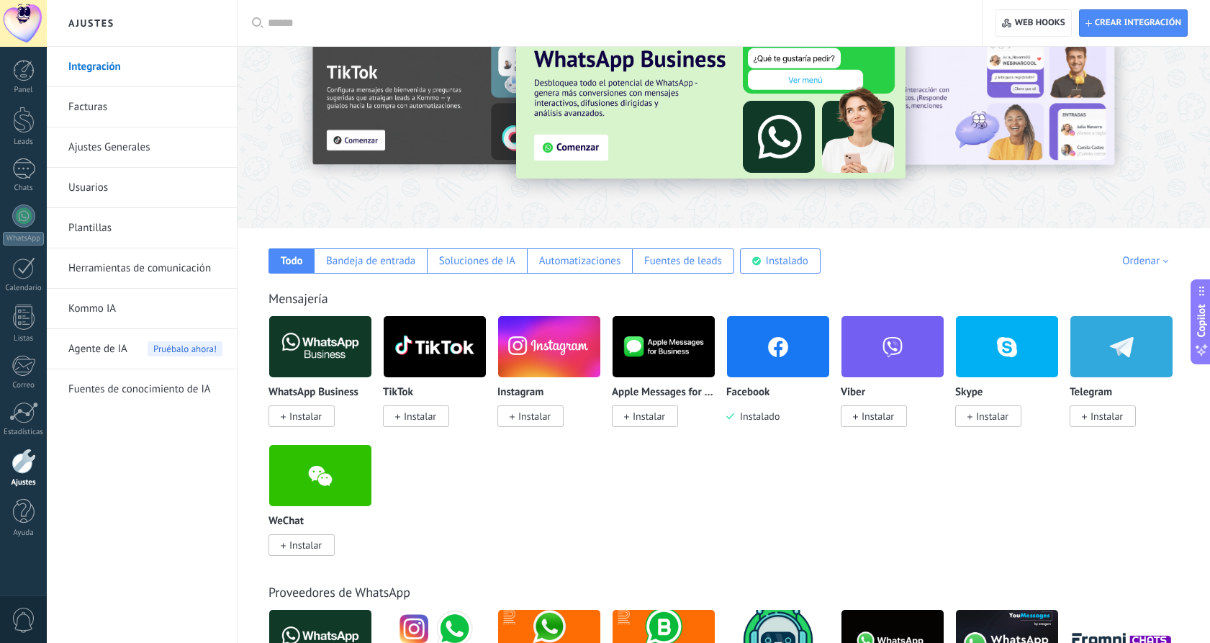
click at [375, 24] on input "text" at bounding box center [615, 23] width 694 height 15
type input "****"
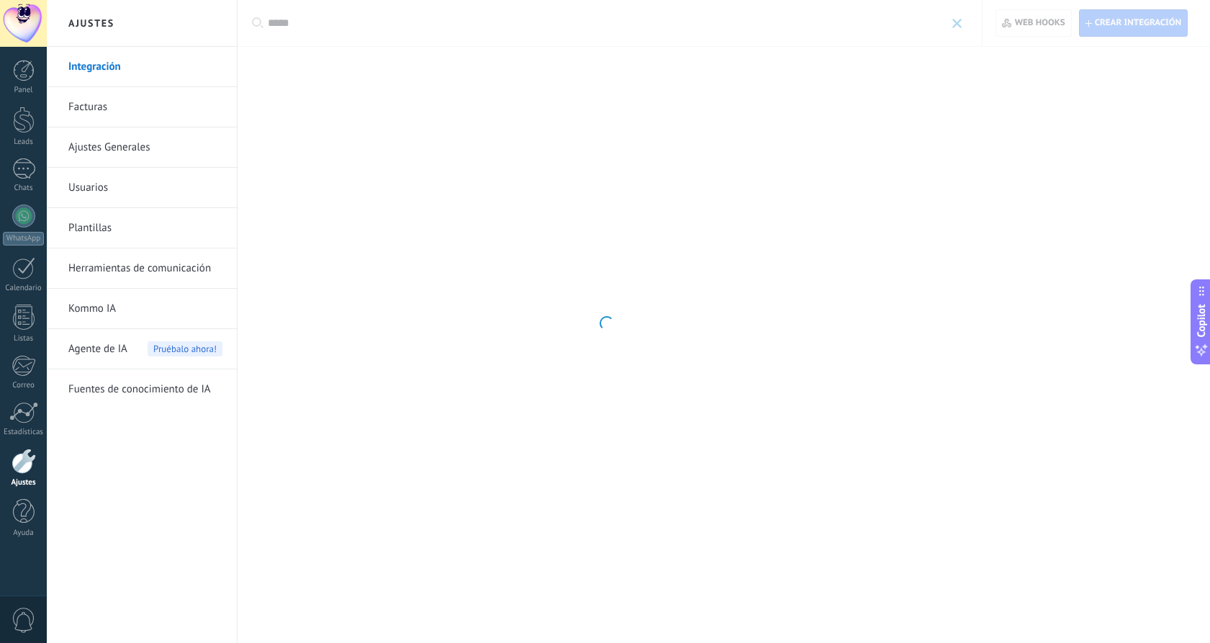
scroll to position [0, 0]
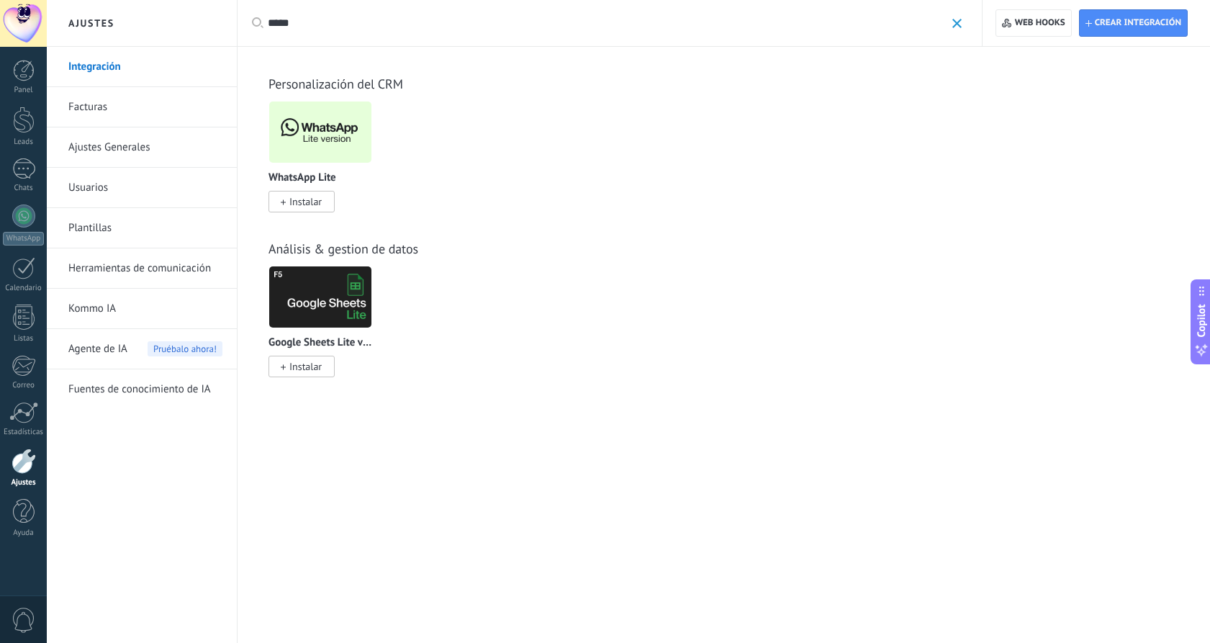
click at [318, 196] on span "Instalar" at bounding box center [305, 201] width 32 height 13
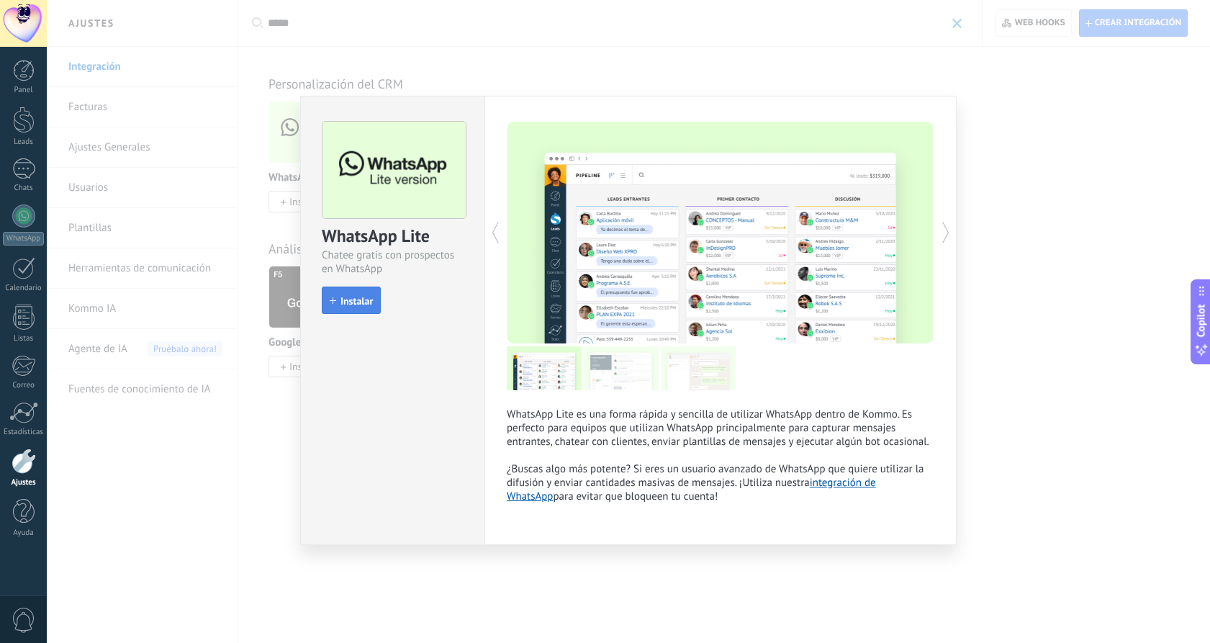
click at [347, 297] on span "Instalar" at bounding box center [356, 301] width 32 height 10
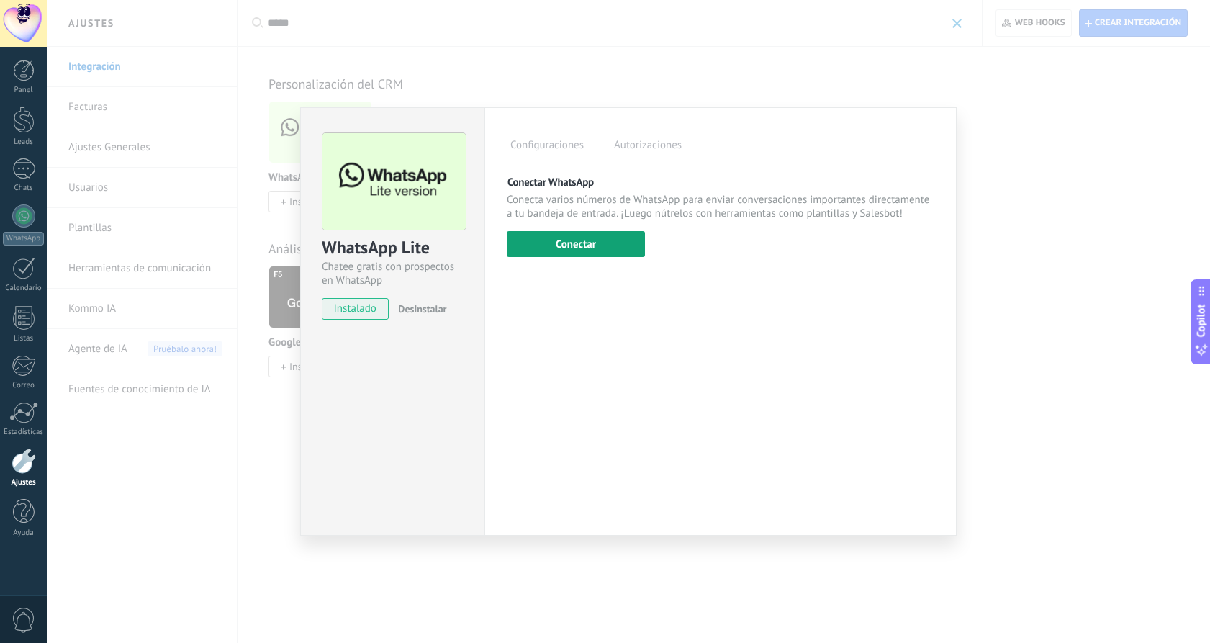
click at [567, 254] on button "Conectar" at bounding box center [576, 244] width 138 height 26
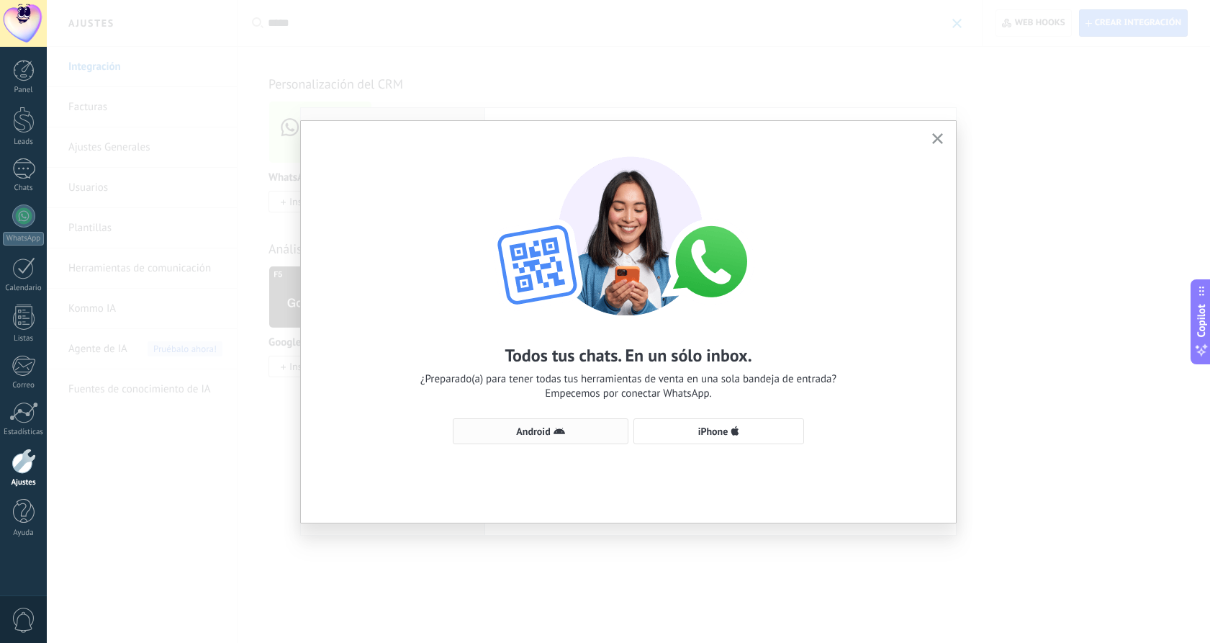
click at [566, 432] on span "Android" at bounding box center [541, 431] width 160 height 12
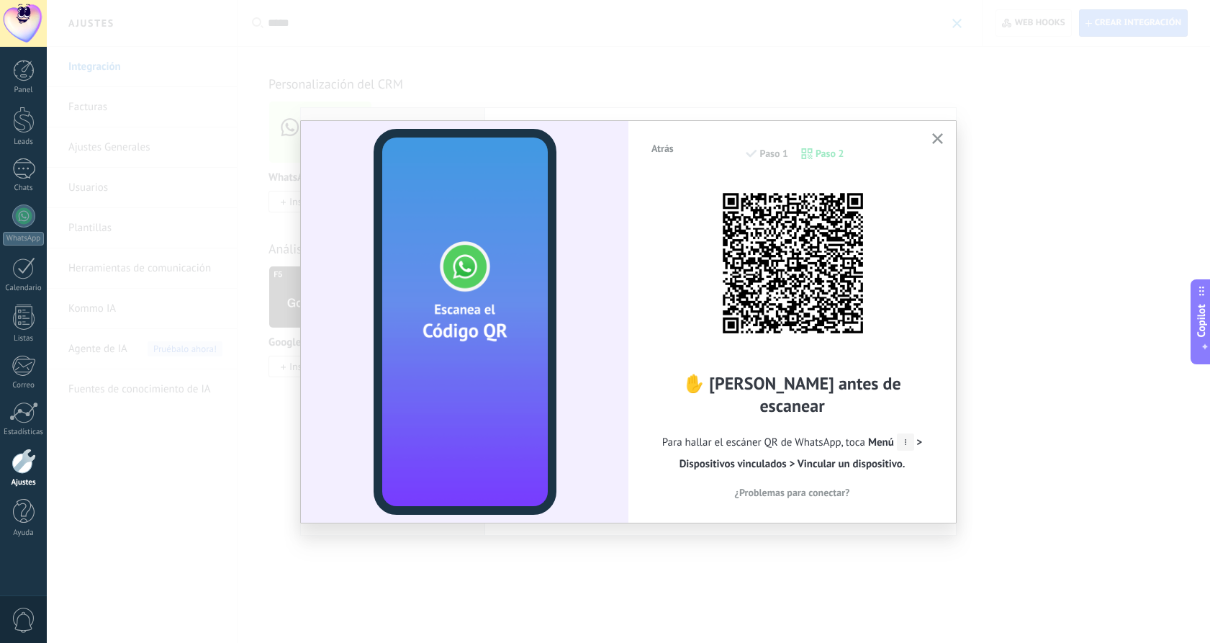
click at [932, 140] on icon "button" at bounding box center [937, 138] width 11 height 11
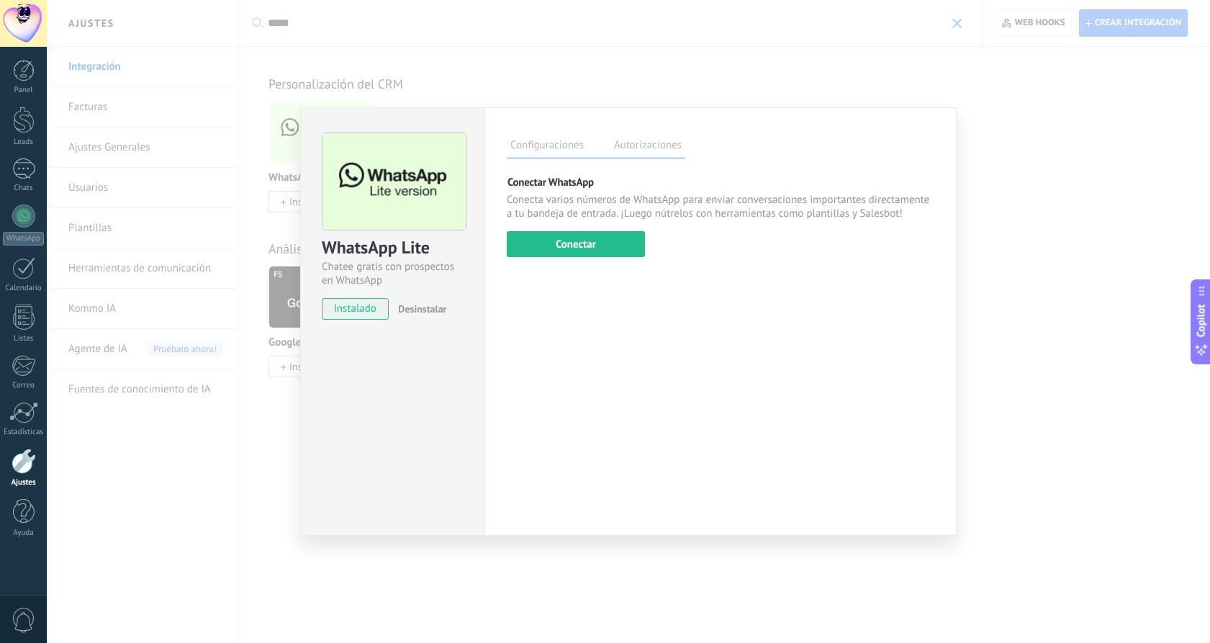
click at [1011, 160] on div "WhatsApp Lite Chatee gratis con prospectos en WhatsApp instalado Desinstalar Co…" at bounding box center [628, 321] width 1163 height 643
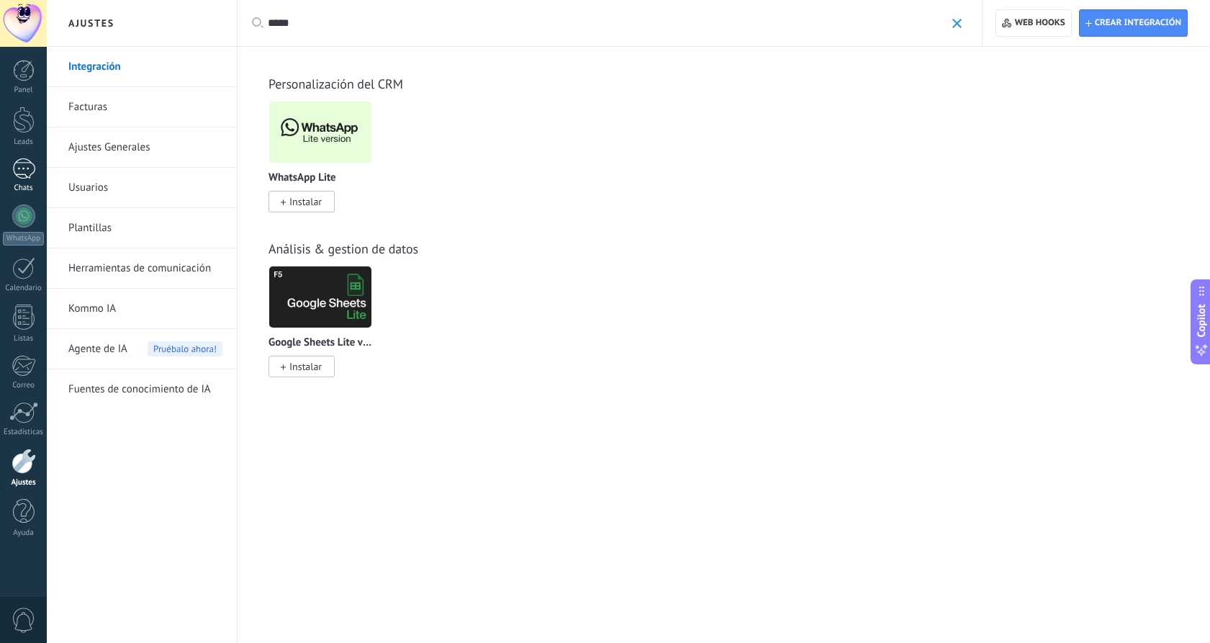
click at [23, 175] on div at bounding box center [23, 168] width 23 height 21
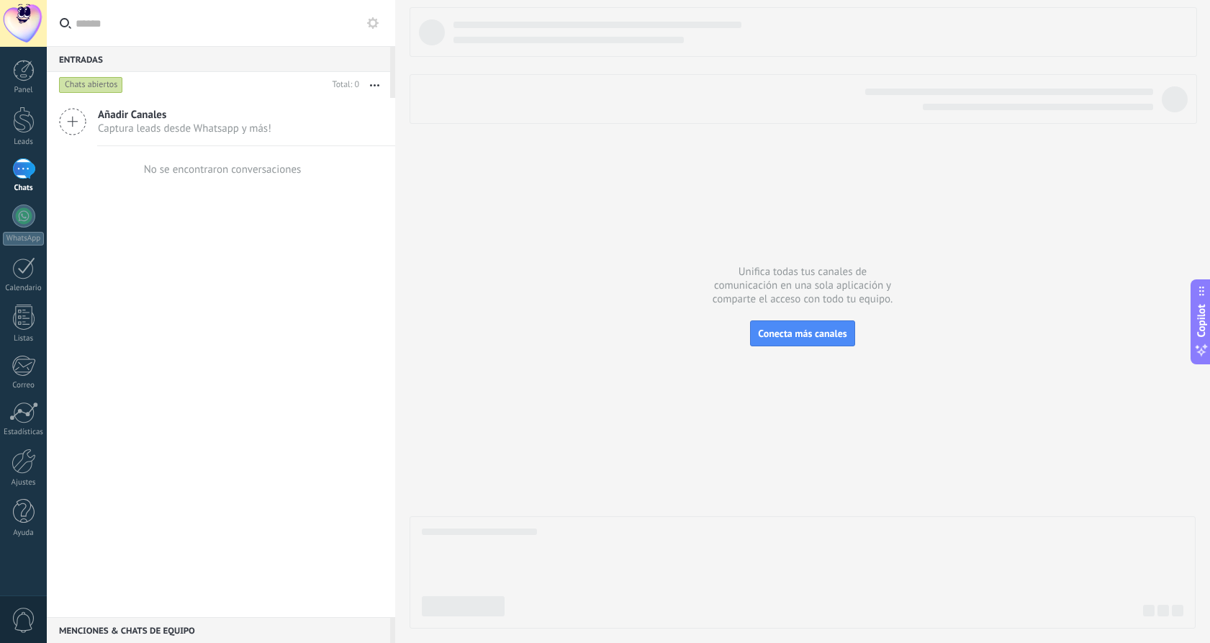
click at [145, 130] on span "Captura leads desde Whatsapp y más!" at bounding box center [184, 129] width 173 height 14
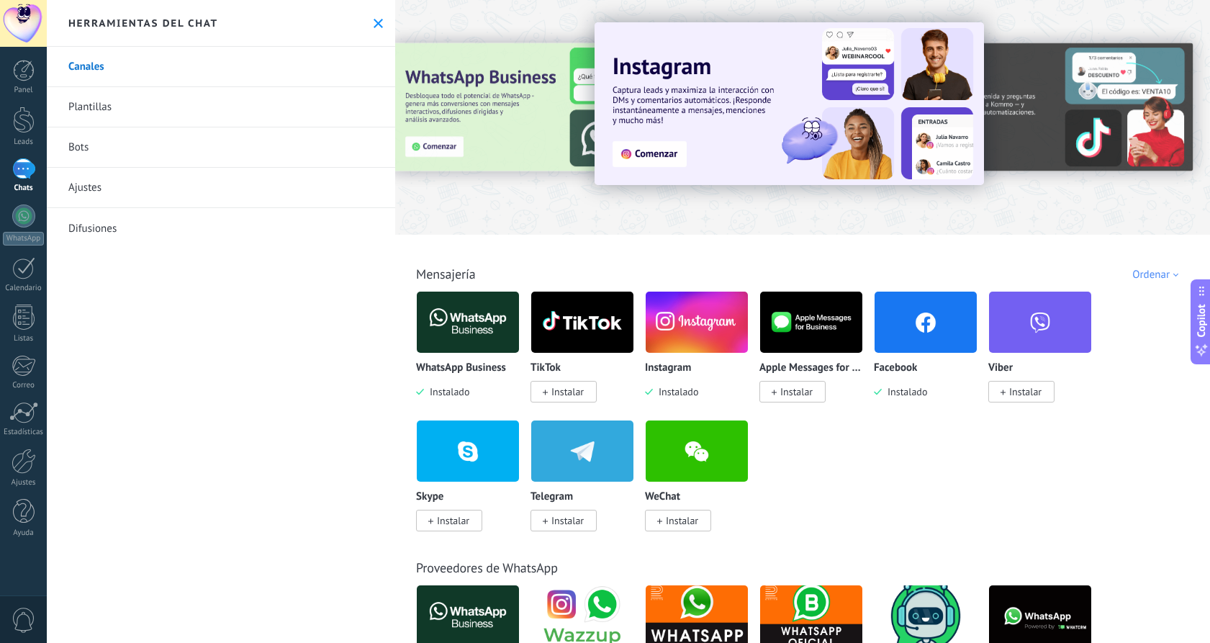
click at [374, 22] on icon at bounding box center [378, 23] width 9 height 9
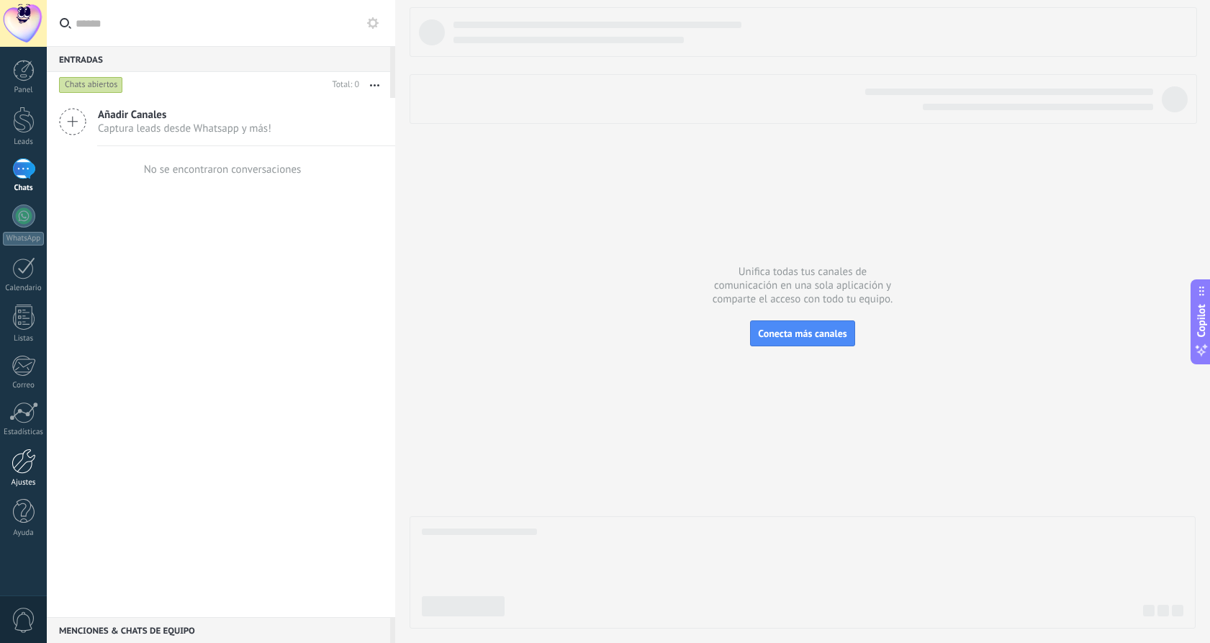
click at [25, 468] on div at bounding box center [24, 460] width 24 height 25
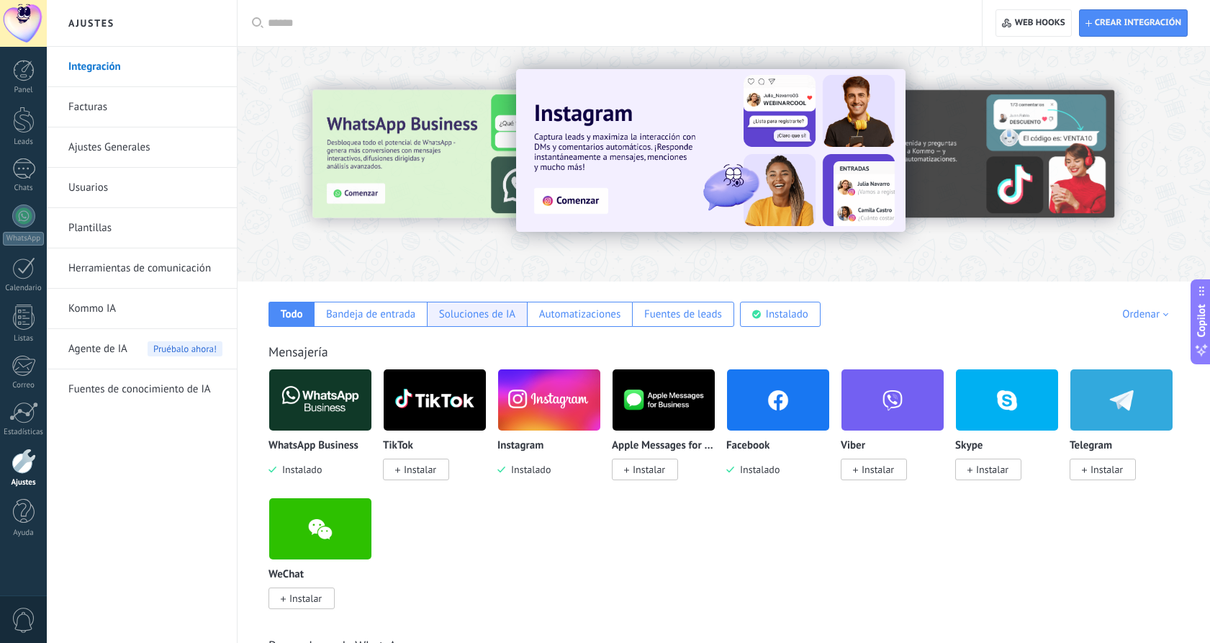
click at [477, 320] on div "Soluciones de IA" at bounding box center [477, 314] width 76 height 14
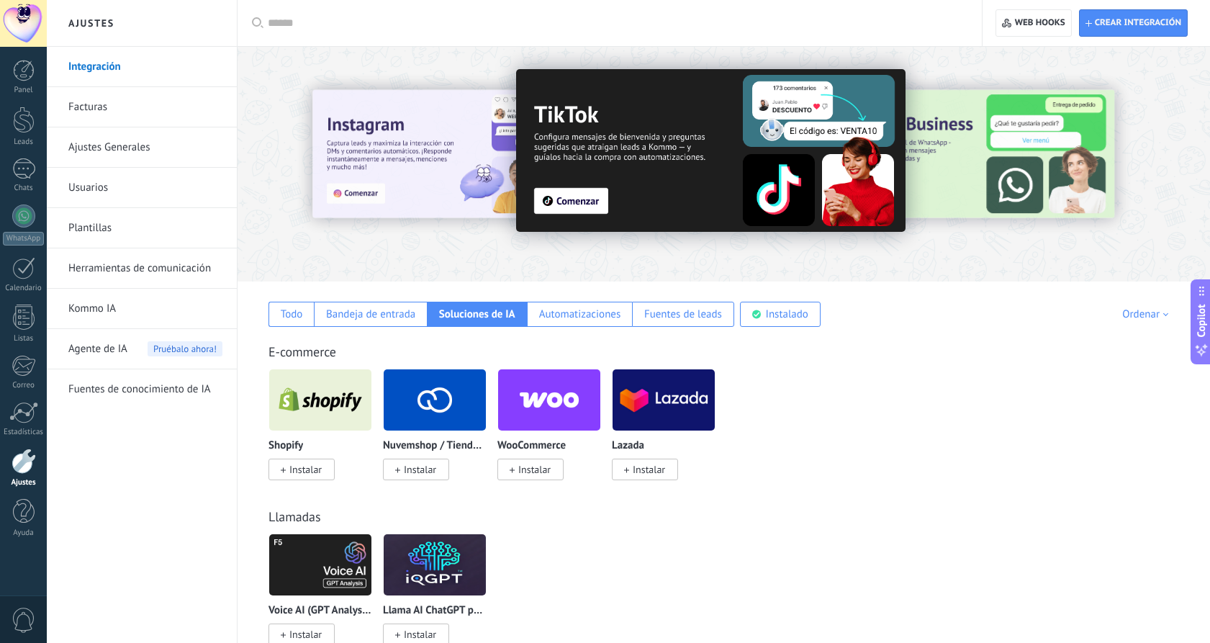
click at [103, 193] on link "Usuarios" at bounding box center [145, 188] width 154 height 40
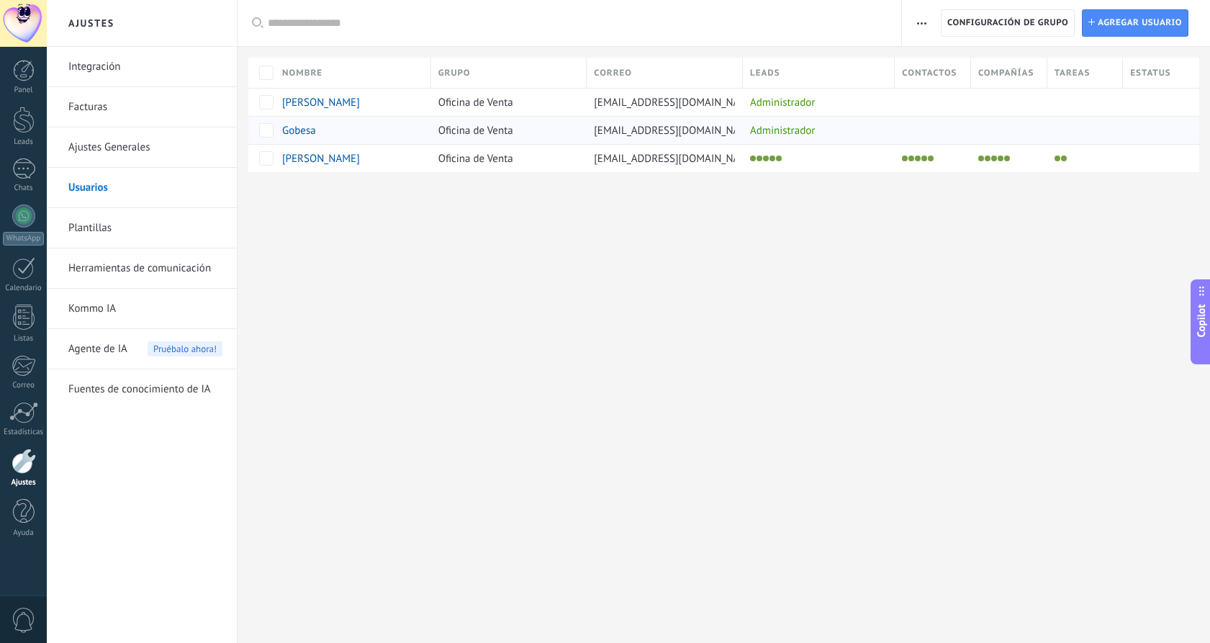
click at [312, 122] on div "Gobesa" at bounding box center [349, 130] width 149 height 27
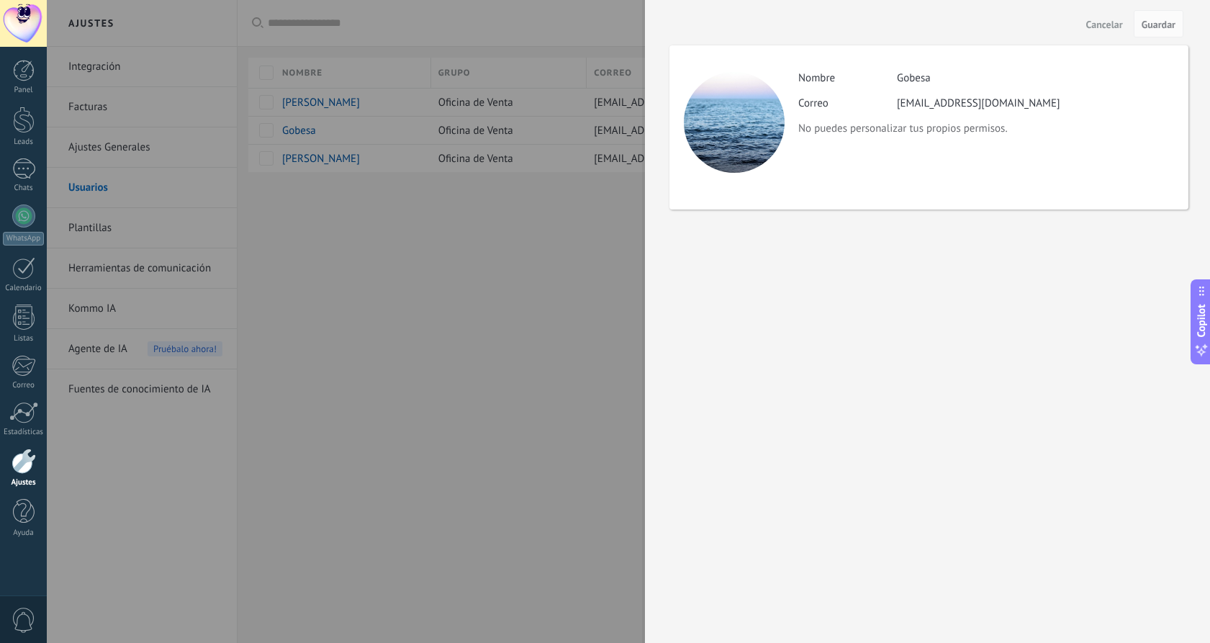
click at [306, 222] on div at bounding box center [605, 321] width 1210 height 643
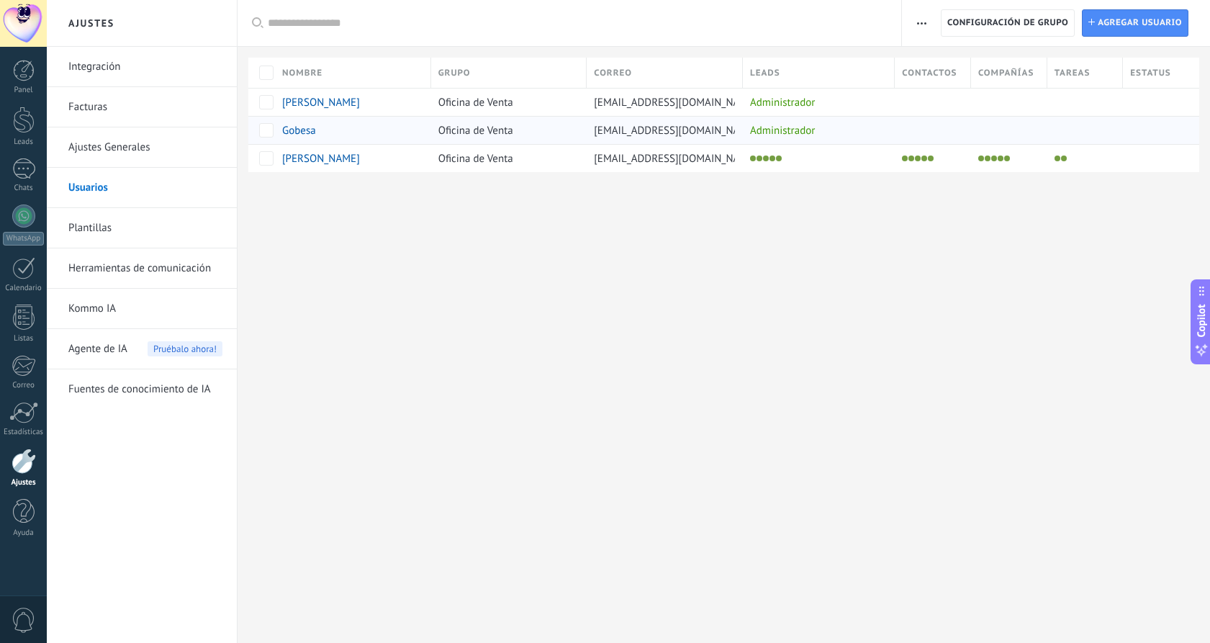
click at [301, 129] on span "Gobesa" at bounding box center [299, 131] width 34 height 14
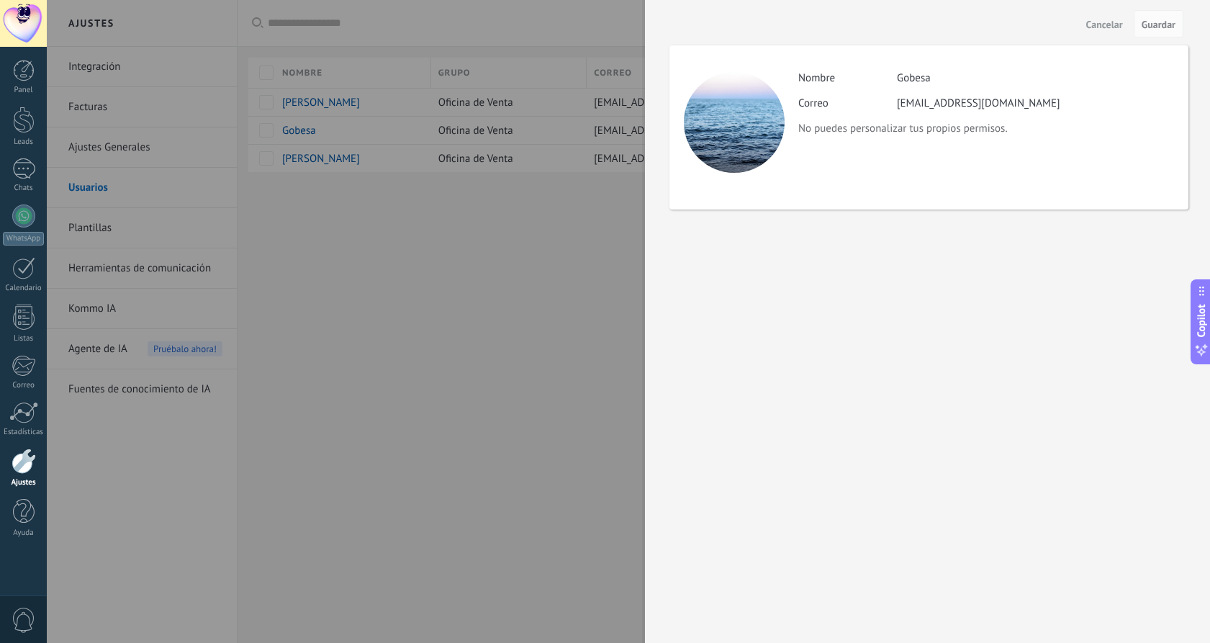
click at [466, 319] on div at bounding box center [605, 321] width 1210 height 643
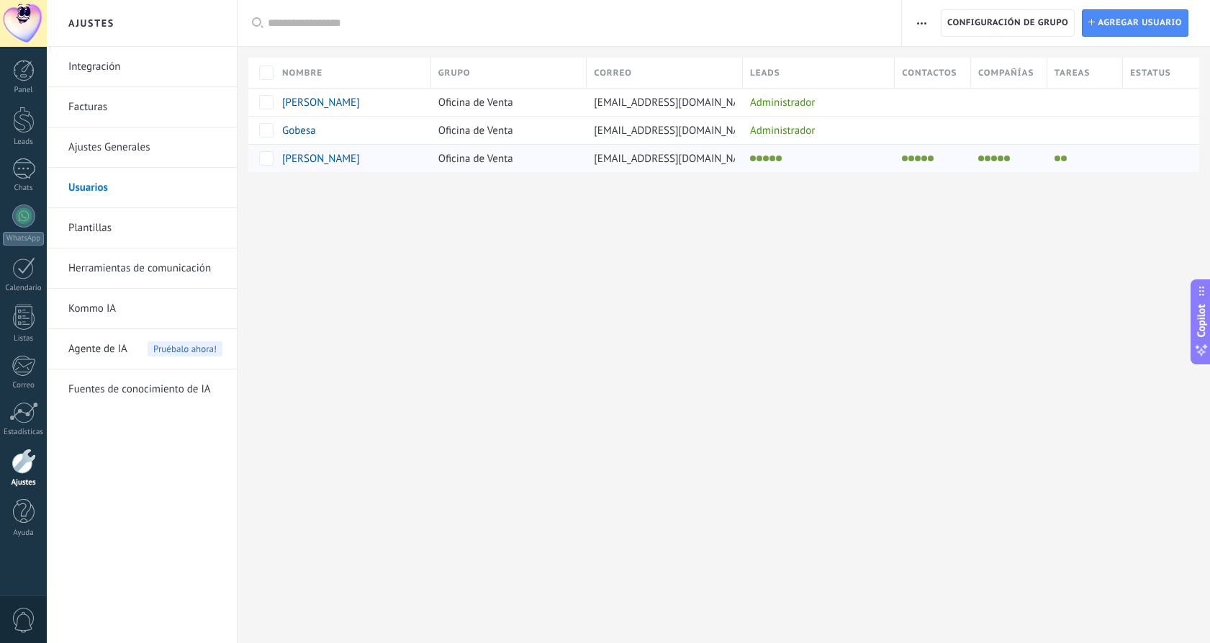
click at [305, 161] on span "[PERSON_NAME]" at bounding box center [321, 159] width 78 height 14
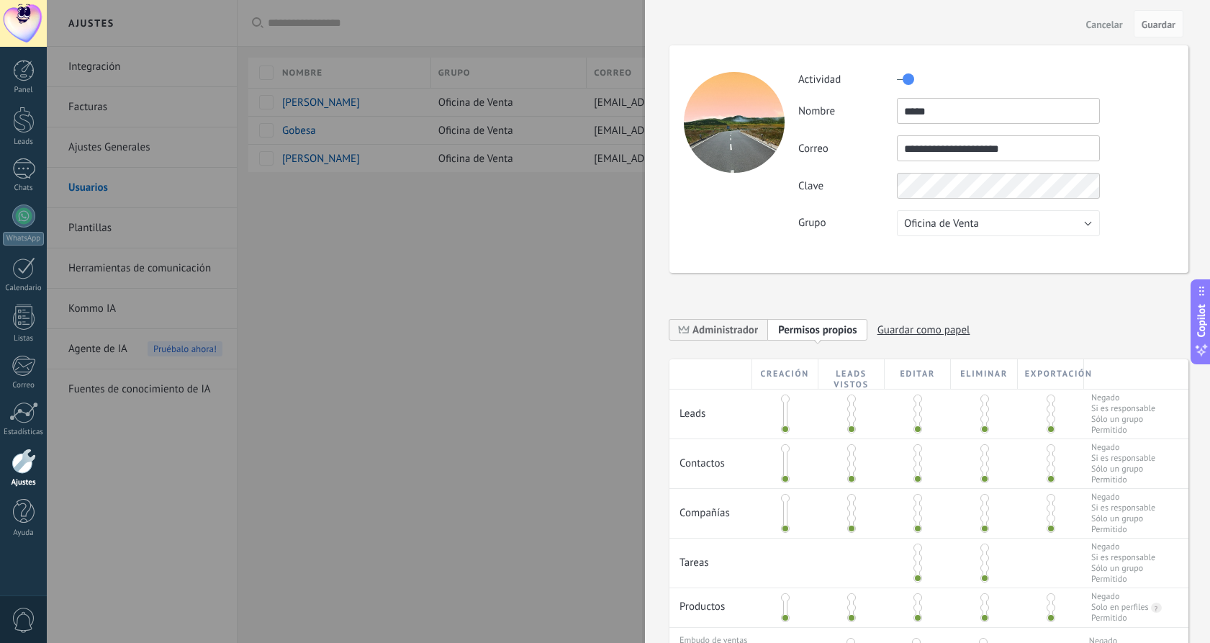
click at [466, 316] on div at bounding box center [605, 321] width 1210 height 643
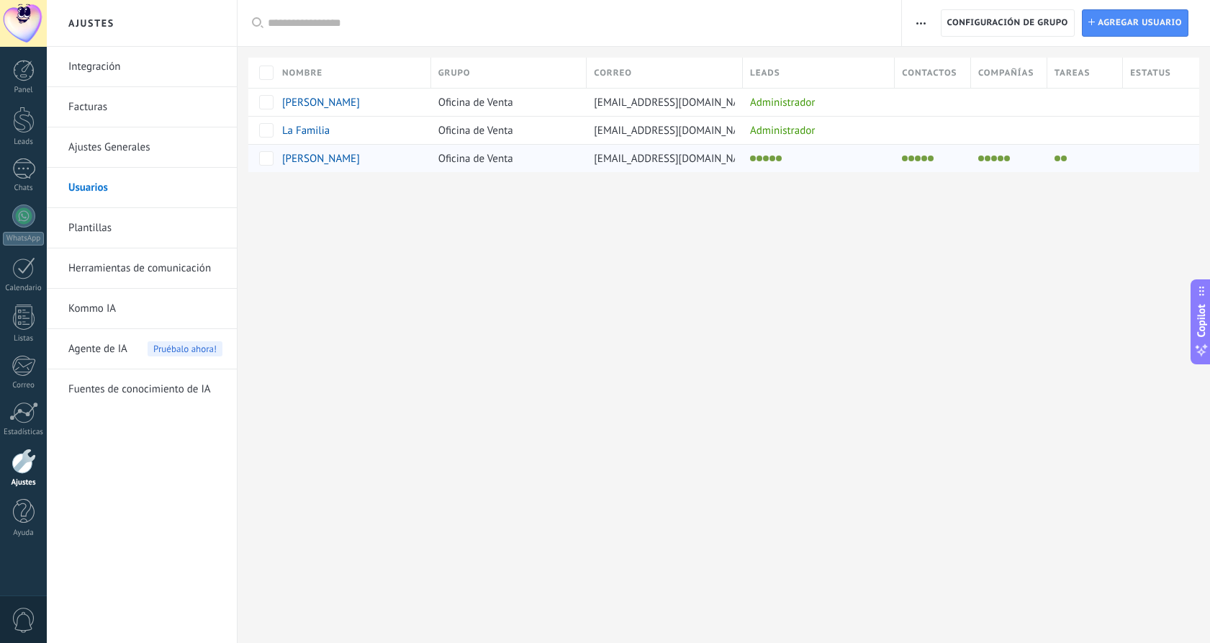
click at [304, 153] on span "[PERSON_NAME]" at bounding box center [321, 159] width 78 height 14
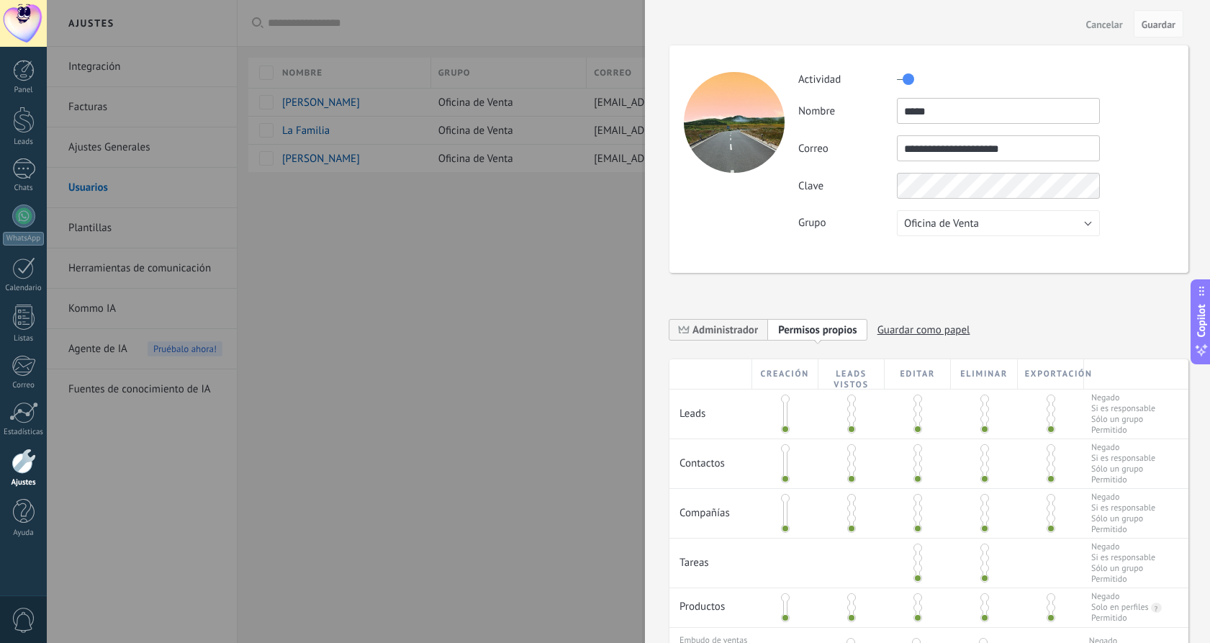
click at [511, 298] on div at bounding box center [605, 321] width 1210 height 643
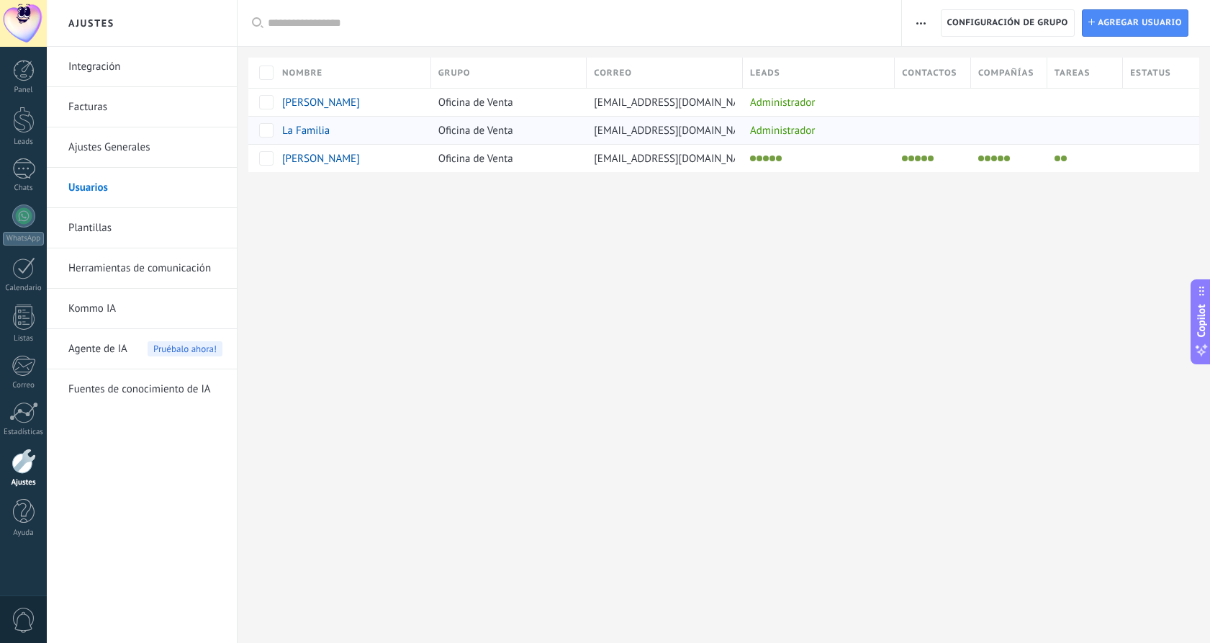
click at [318, 135] on span "La Familia" at bounding box center [306, 131] width 48 height 14
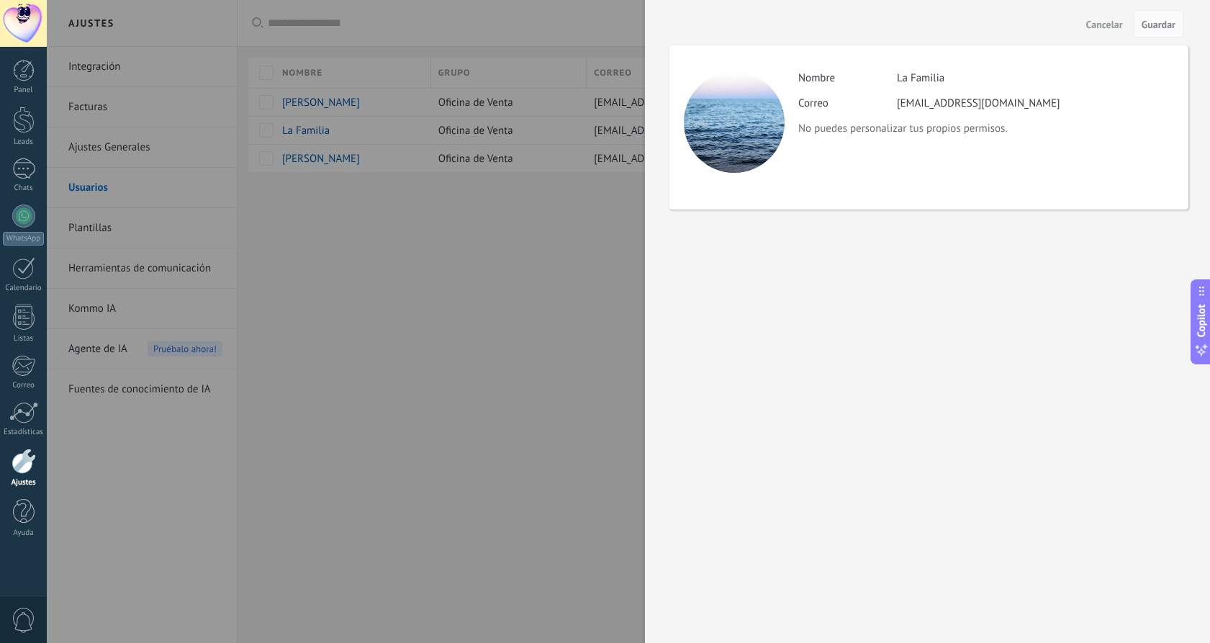
click at [534, 305] on div at bounding box center [605, 321] width 1210 height 643
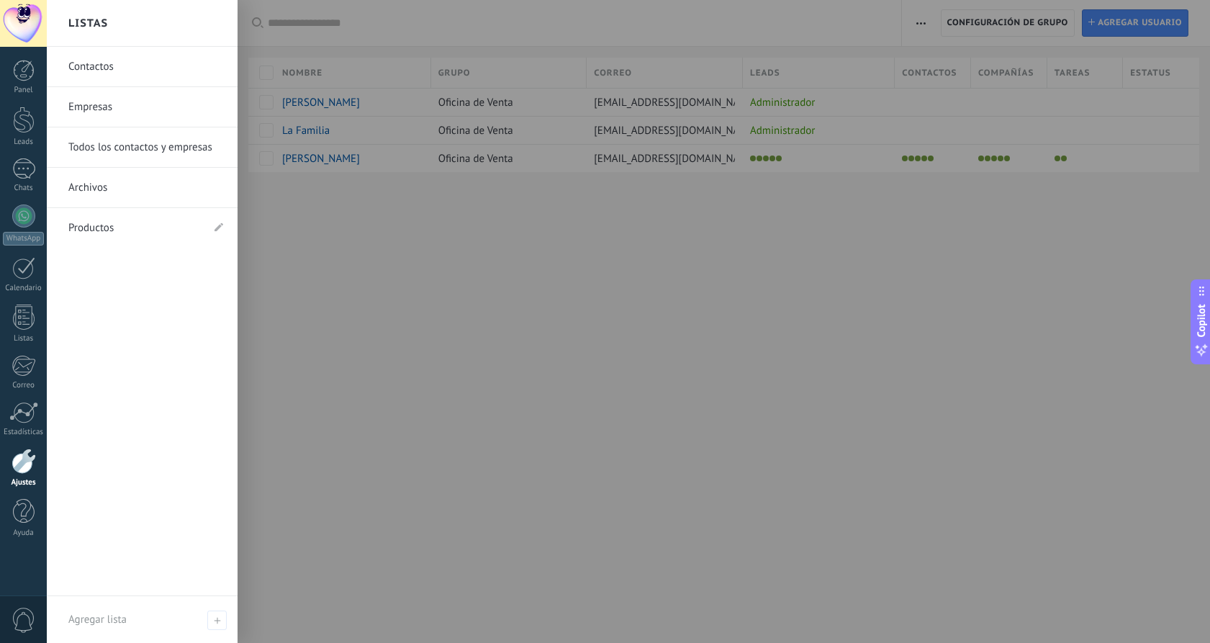
click at [99, 66] on link "Contactos" at bounding box center [145, 67] width 155 height 40
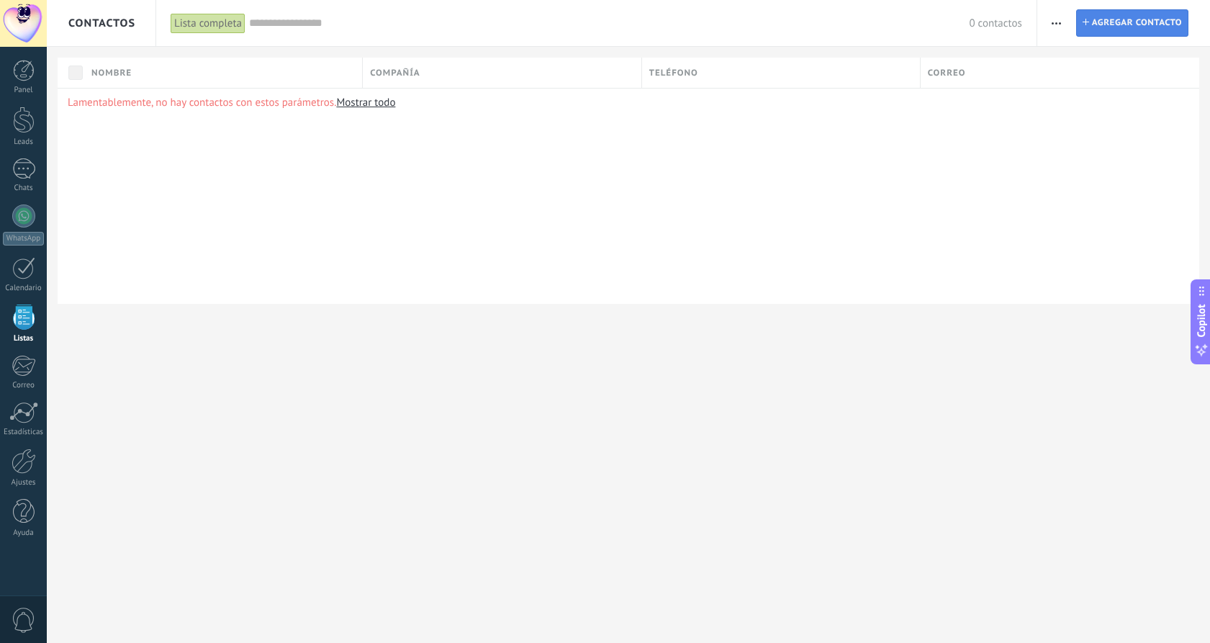
click at [1114, 28] on span "Agregar contacto" at bounding box center [1137, 23] width 90 height 26
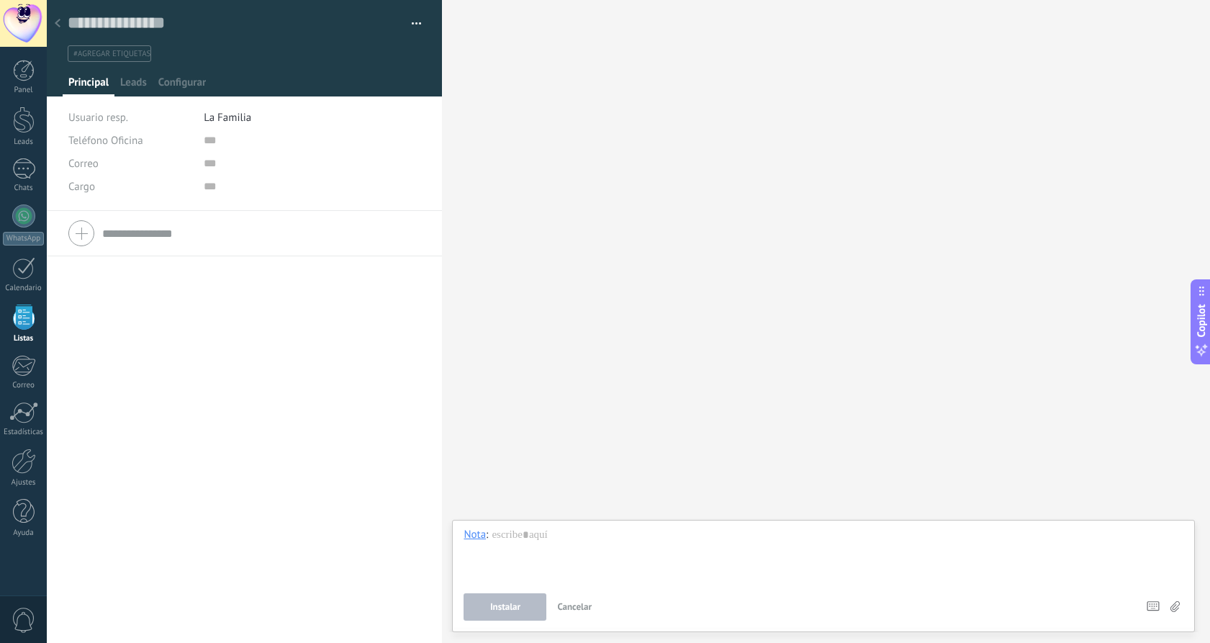
click at [60, 28] on div at bounding box center [58, 24] width 20 height 28
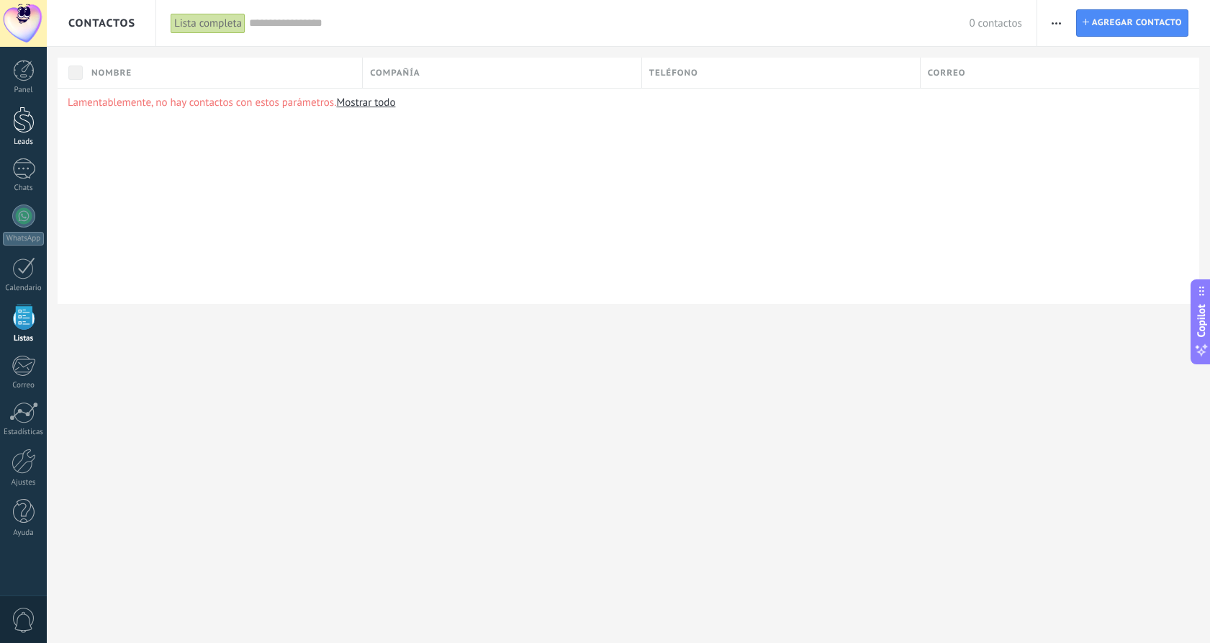
click at [20, 134] on link "Leads" at bounding box center [23, 127] width 47 height 40
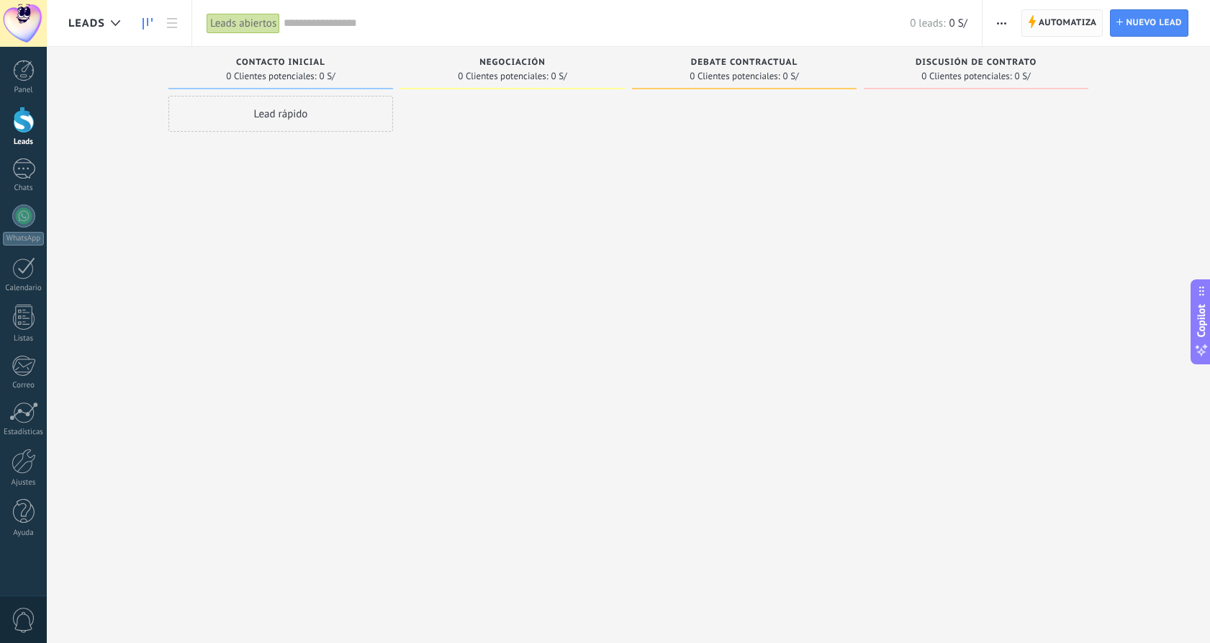
click at [1058, 21] on span "Automatiza" at bounding box center [1068, 23] width 58 height 26
click at [998, 22] on use "button" at bounding box center [1001, 23] width 9 height 2
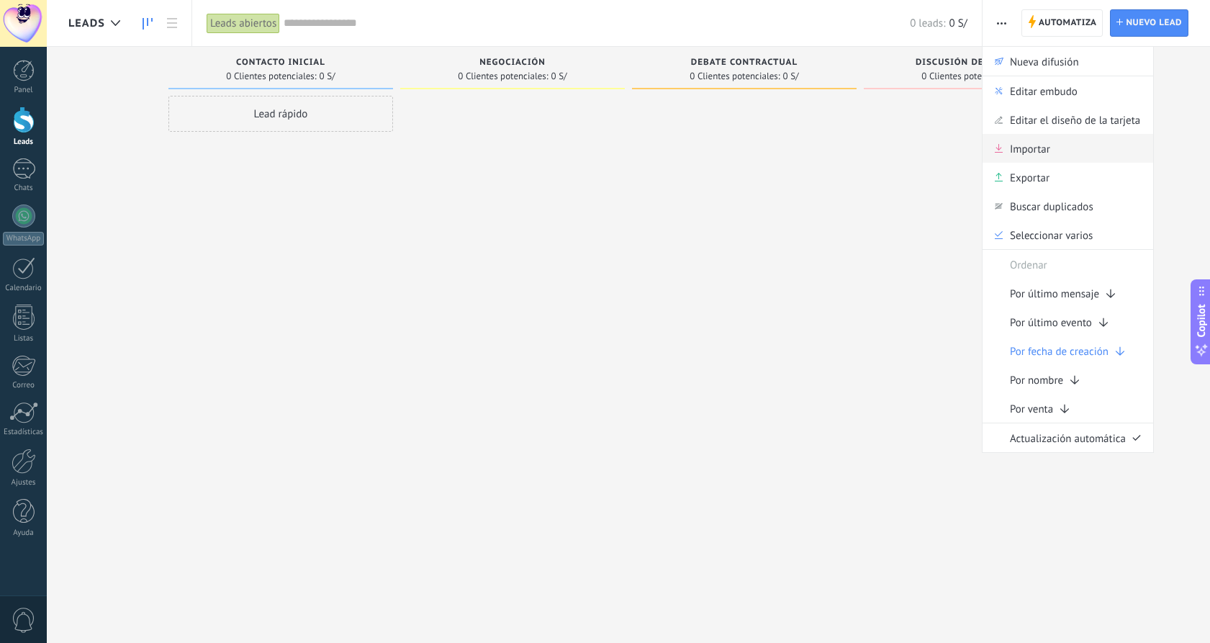
click at [1056, 150] on div "Importar" at bounding box center [1068, 148] width 171 height 29
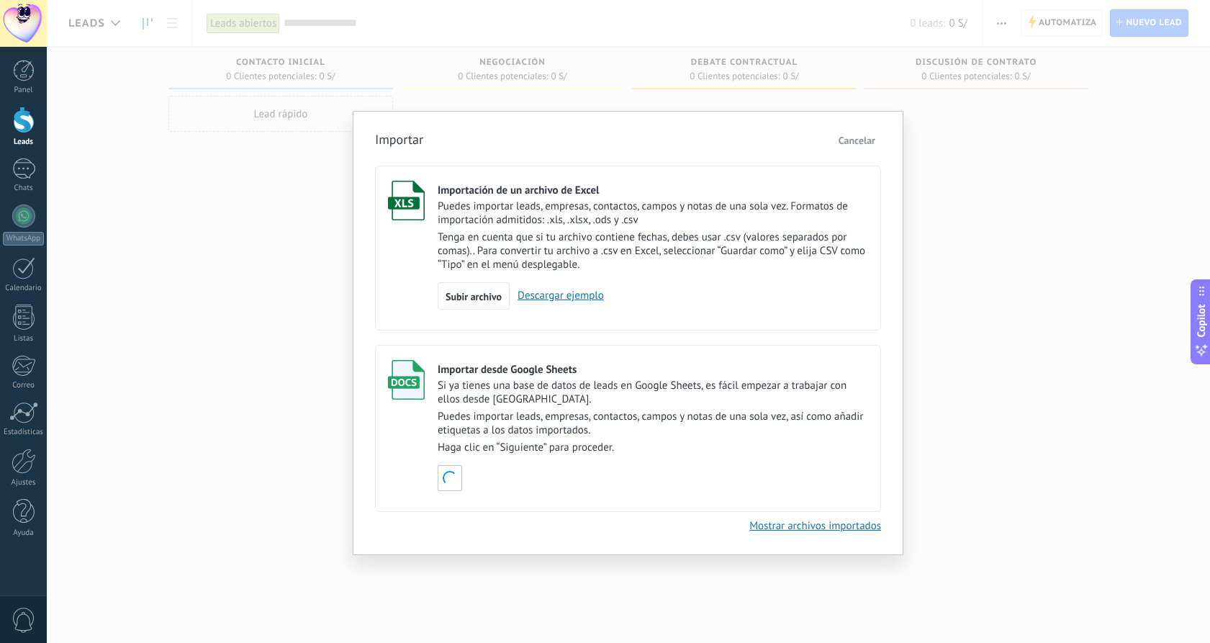
click at [555, 298] on link "Descargar ejemplo" at bounding box center [557, 296] width 94 height 14
click at [867, 139] on span "Cancelar" at bounding box center [857, 140] width 37 height 13
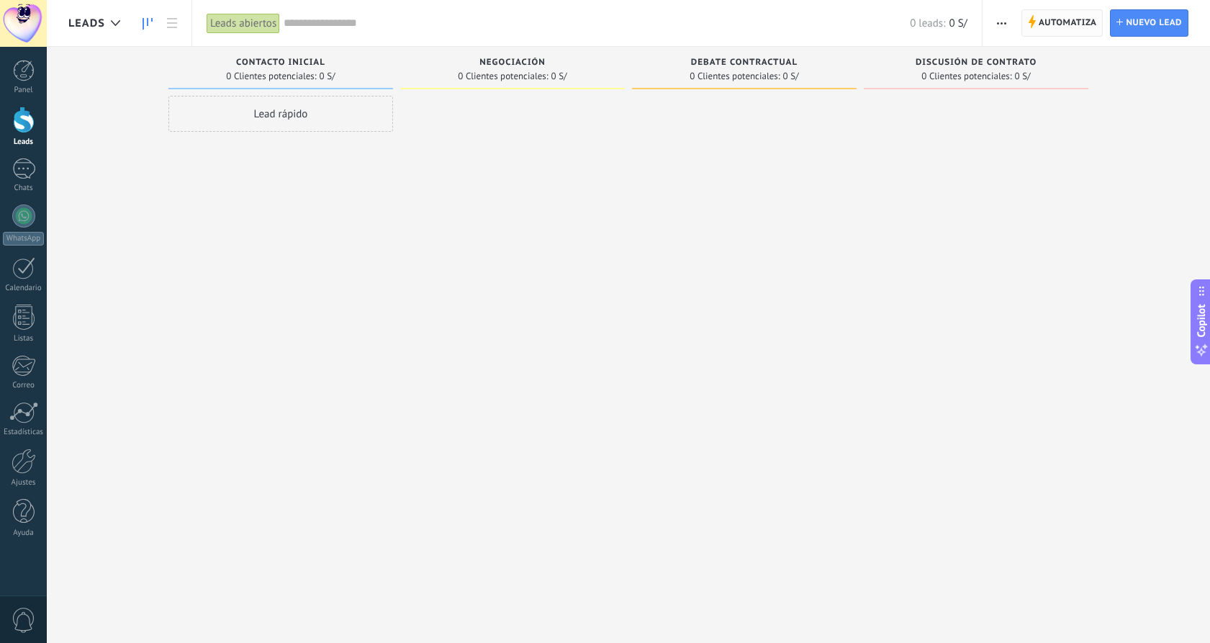
click at [1053, 19] on span "Automatiza" at bounding box center [1068, 23] width 58 height 26
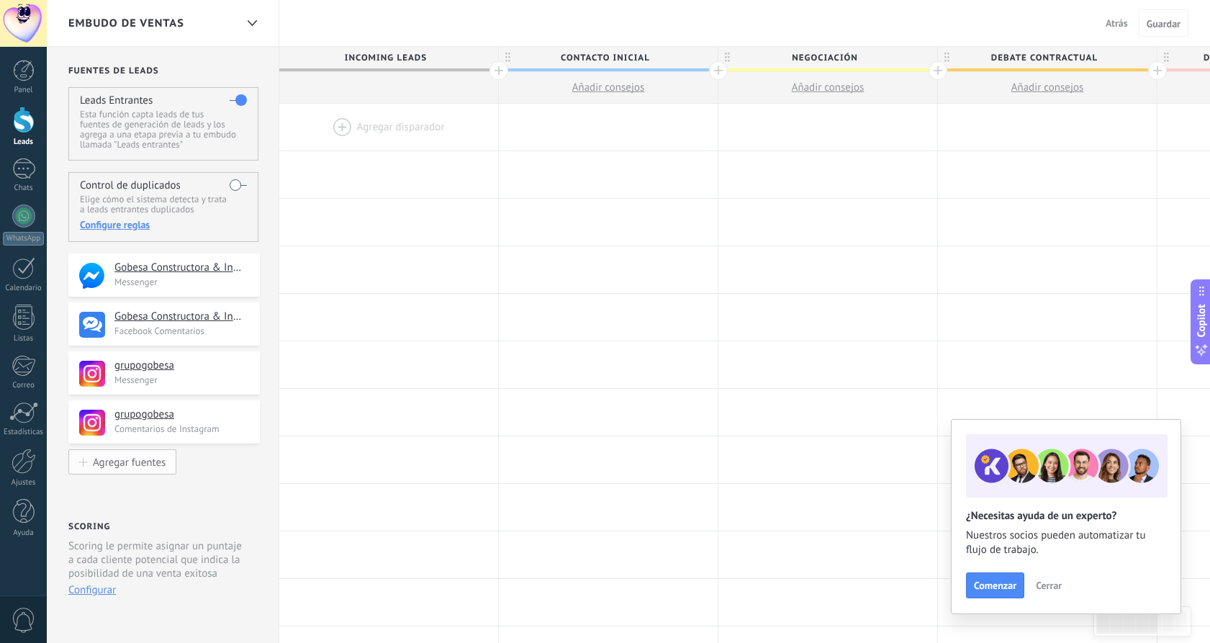
click at [125, 466] on div "Agregar fuentes" at bounding box center [129, 462] width 73 height 12
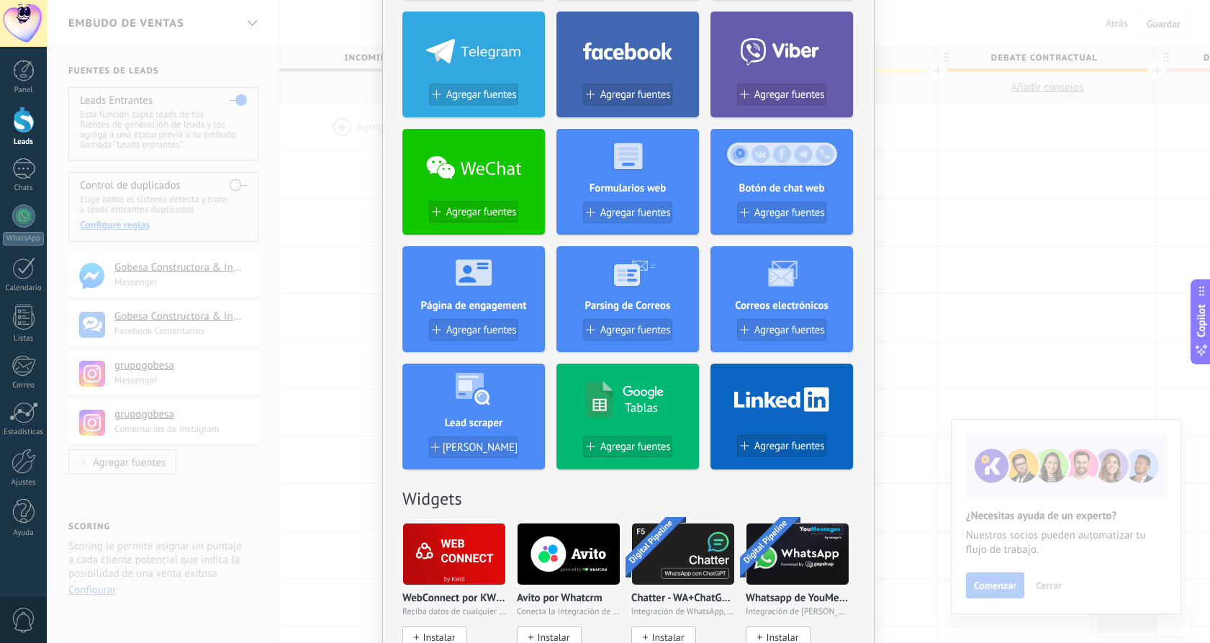
scroll to position [244, 0]
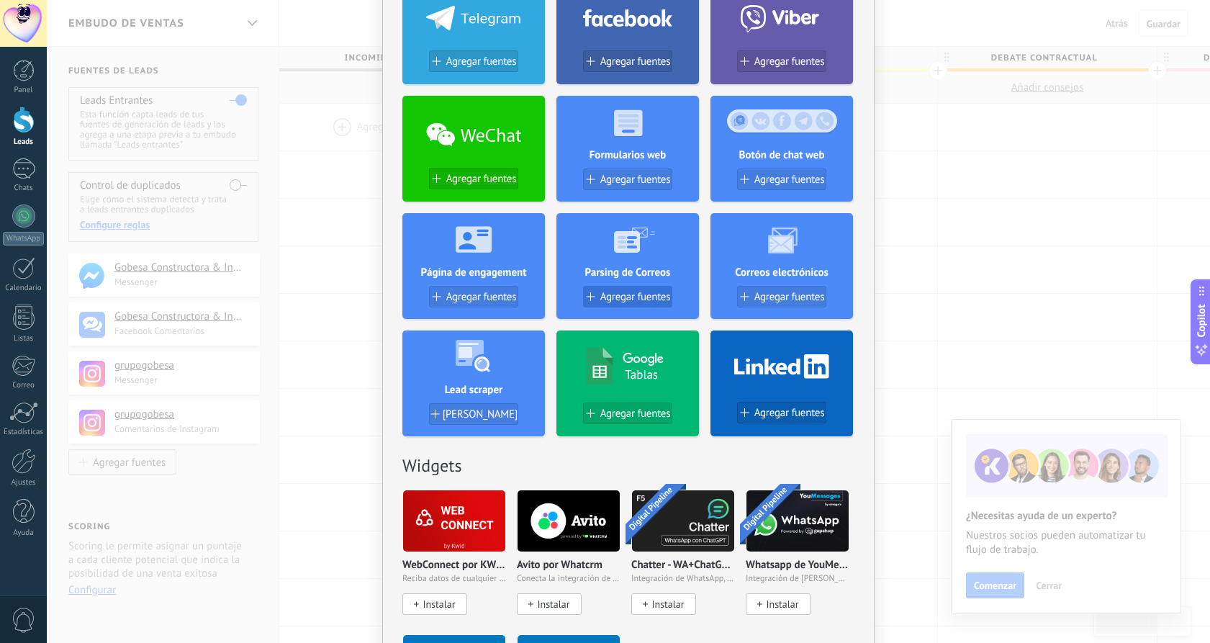
click at [637, 296] on span "Agregar fuentes" at bounding box center [635, 297] width 71 height 12
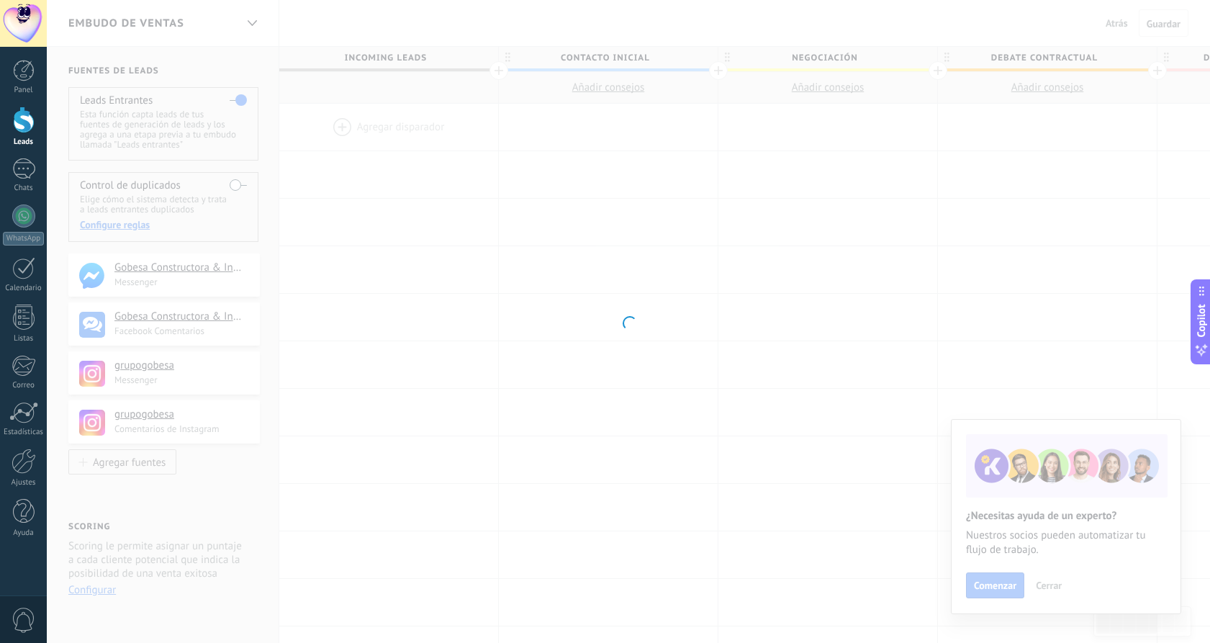
scroll to position [0, 0]
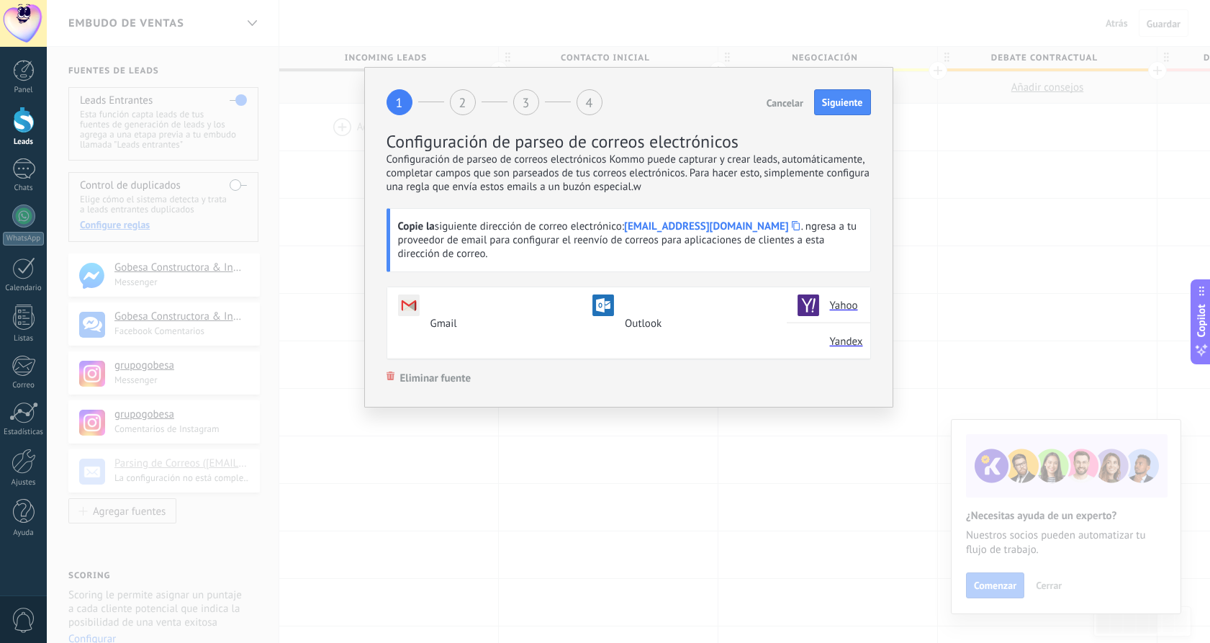
drag, startPoint x: 690, startPoint y: 398, endPoint x: 614, endPoint y: 400, distance: 75.6
click at [0, 0] on p "1. Ingresa a la sección de Reenvíos y POP / IMAP en las configuraciones de Gmai…" at bounding box center [0, 0] width 0 height 0
drag, startPoint x: 703, startPoint y: 393, endPoint x: 500, endPoint y: 400, distance: 203.1
click at [0, 0] on p "1. Ingresa a la sección de Reenvíos y POP / IMAP en las configuraciones de Gmai…" at bounding box center [0, 0] width 0 height 0
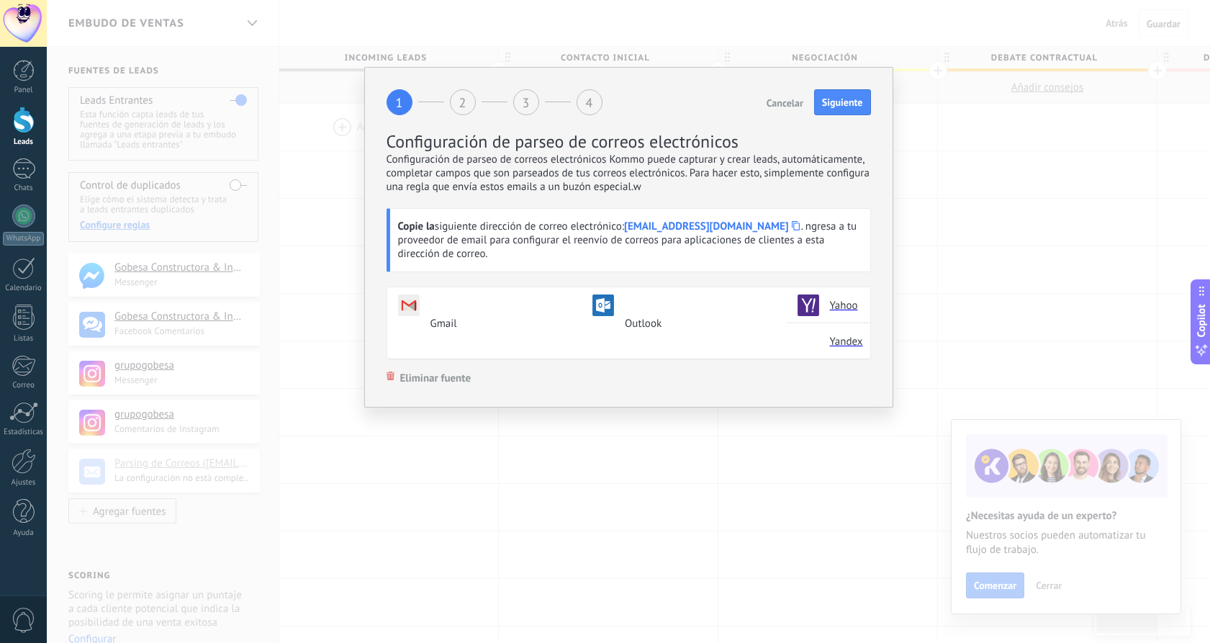
copy strong "[EMAIL_ADDRESS][DOMAIN_NAME]"
click at [0, 0] on p "1. Ingresa a la sección de Reenvíos y POP / IMAP en las configuraciones de Gmai…" at bounding box center [0, 0] width 0 height 0
drag, startPoint x: 696, startPoint y: 396, endPoint x: 501, endPoint y: 401, distance: 195.1
click at [0, 0] on p "1. Ingresa a la sección de Reenvíos y POP / IMAP en las configuraciones de Gmai…" at bounding box center [0, 0] width 0 height 0
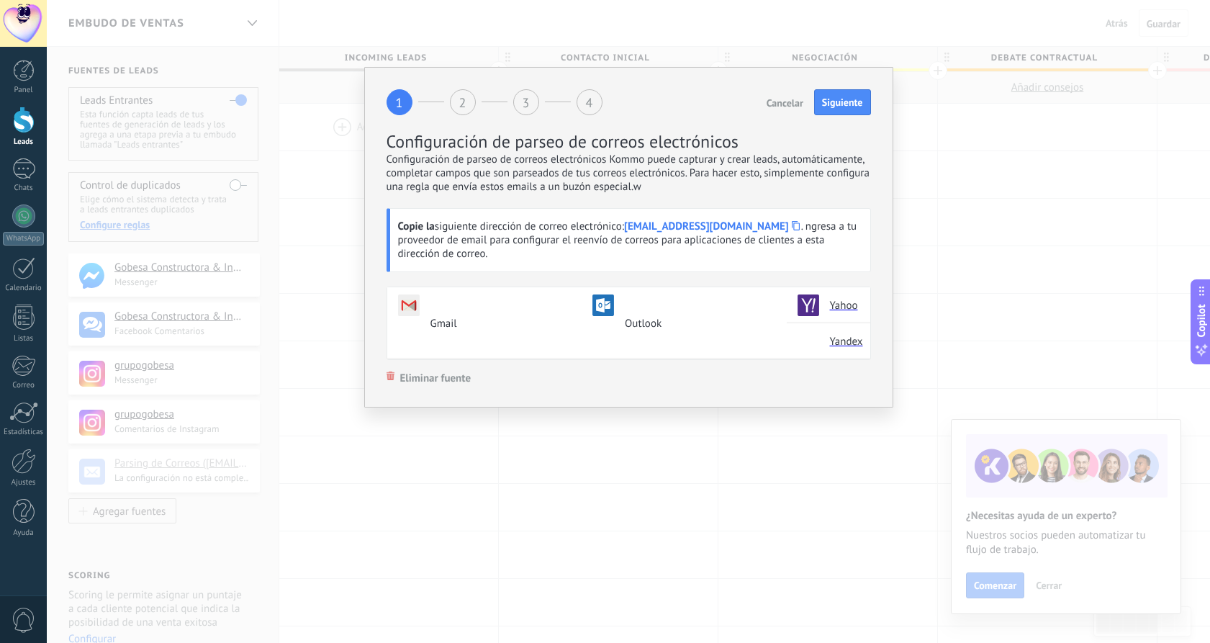
copy strong "[EMAIL_ADDRESS][DOMAIN_NAME]"
click at [836, 100] on button "Siguiente" at bounding box center [842, 102] width 57 height 26
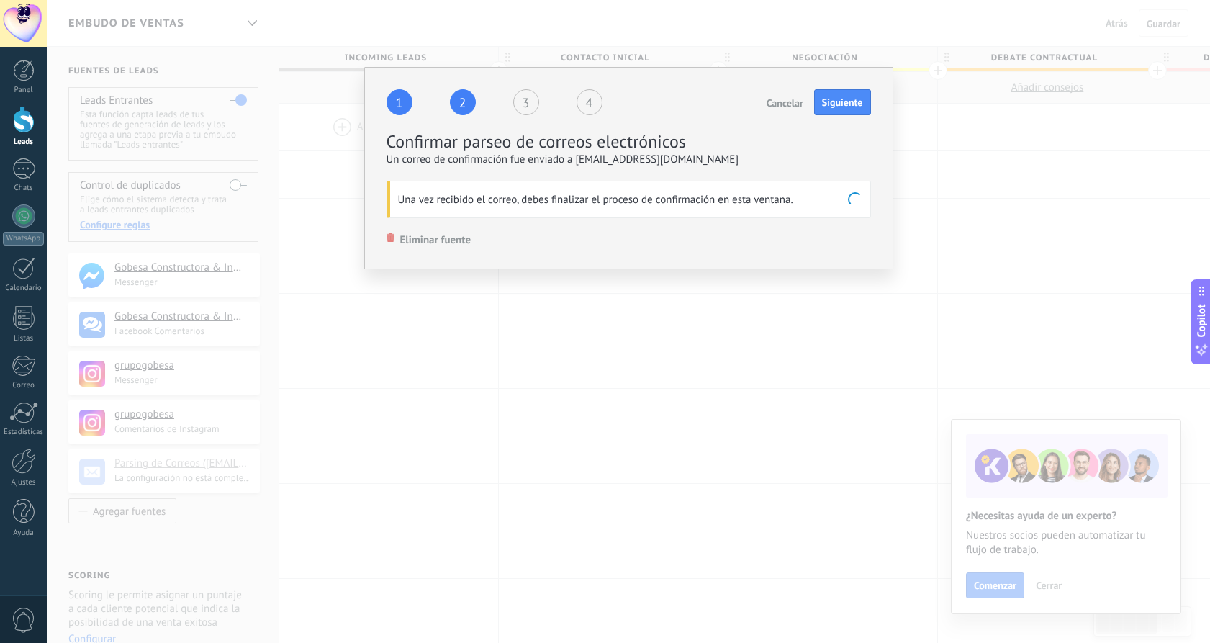
click at [787, 108] on span "Cancelar" at bounding box center [785, 103] width 37 height 10
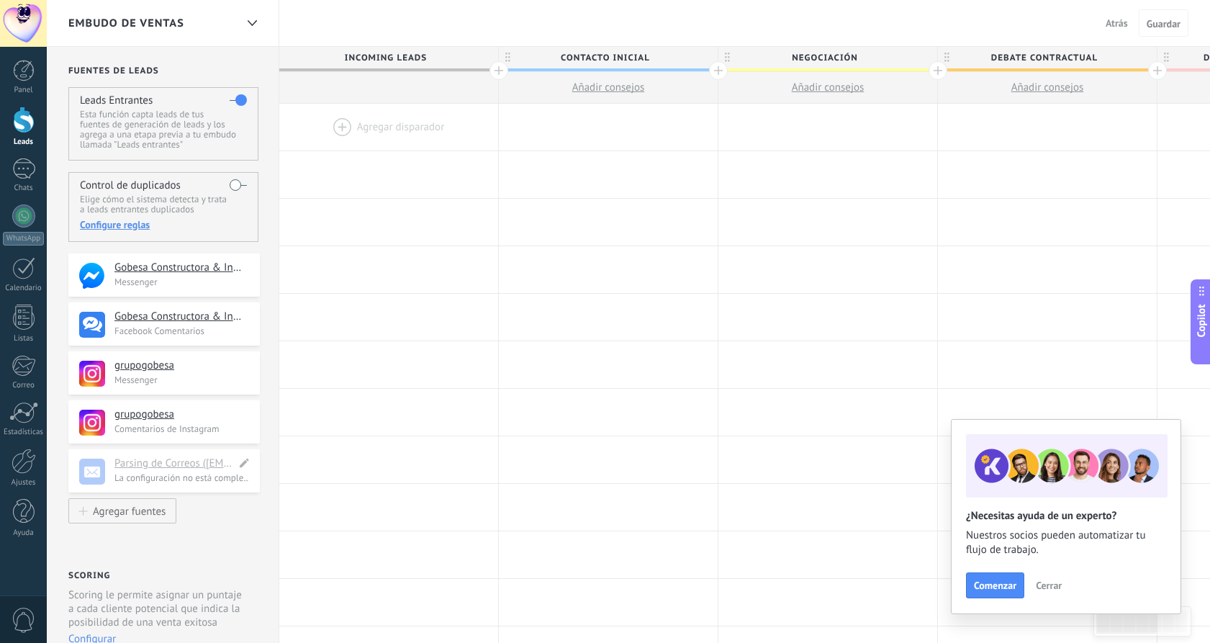
click at [181, 471] on h4 "Parsing de Correos ([EMAIL_ADDRESS][DOMAIN_NAME])" at bounding box center [175, 463] width 122 height 14
